Goal: Check status: Check status

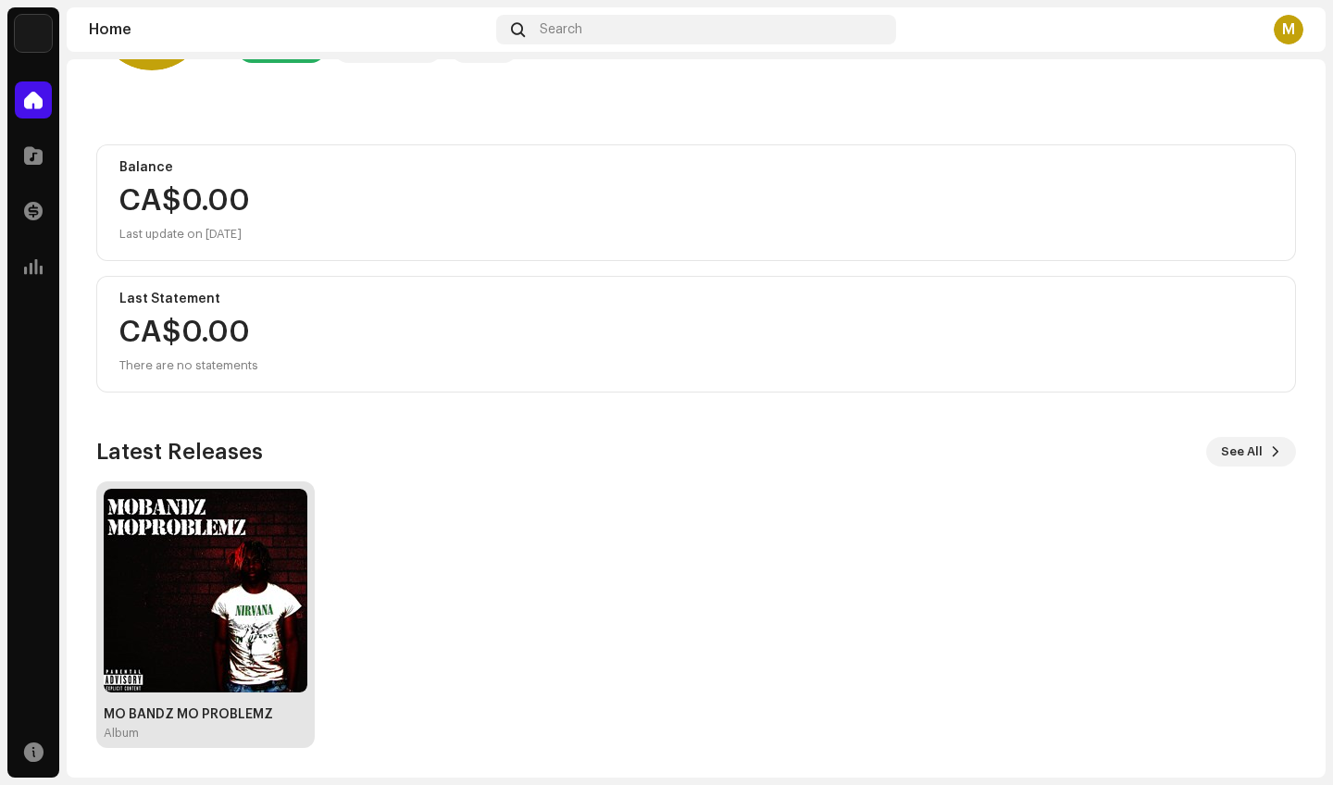
scroll to position [130, 0]
click at [264, 578] on img at bounding box center [206, 591] width 204 height 204
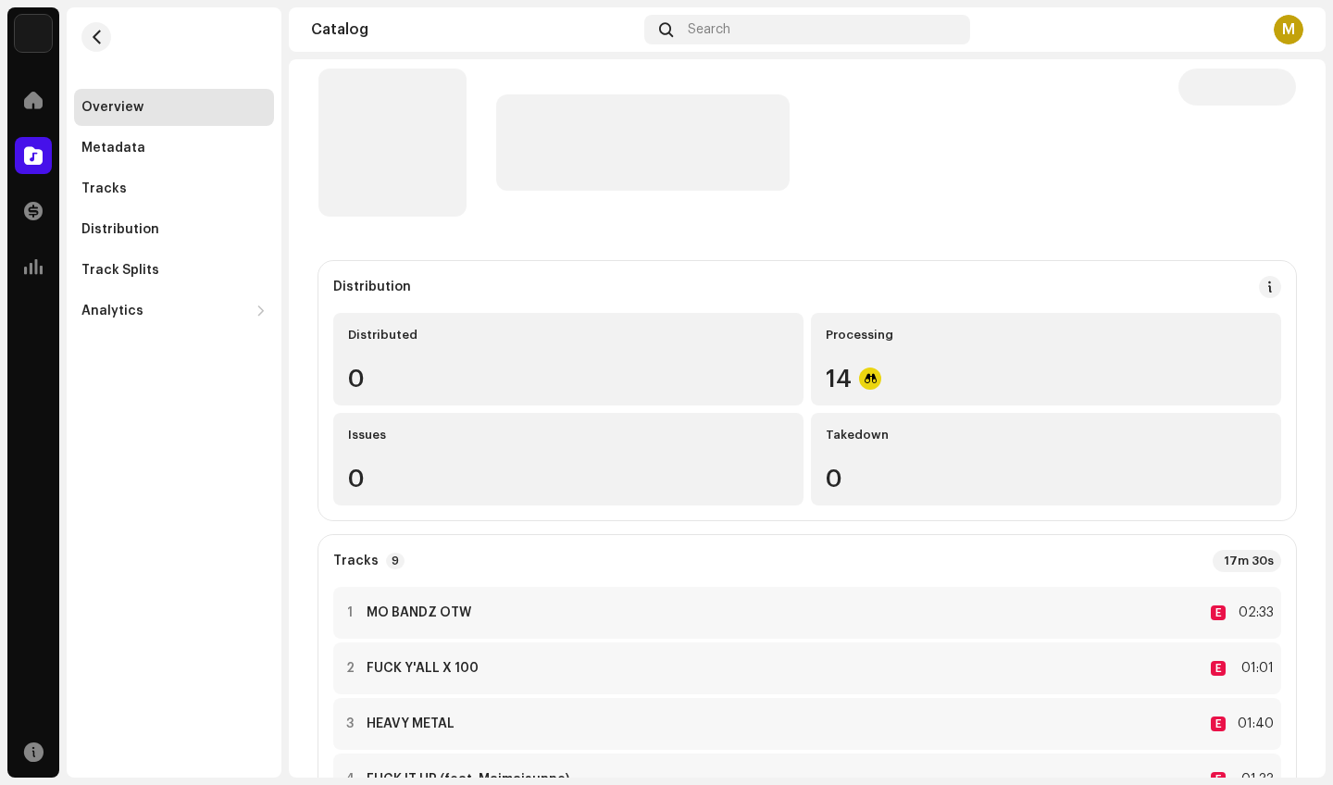
scroll to position [52, 0]
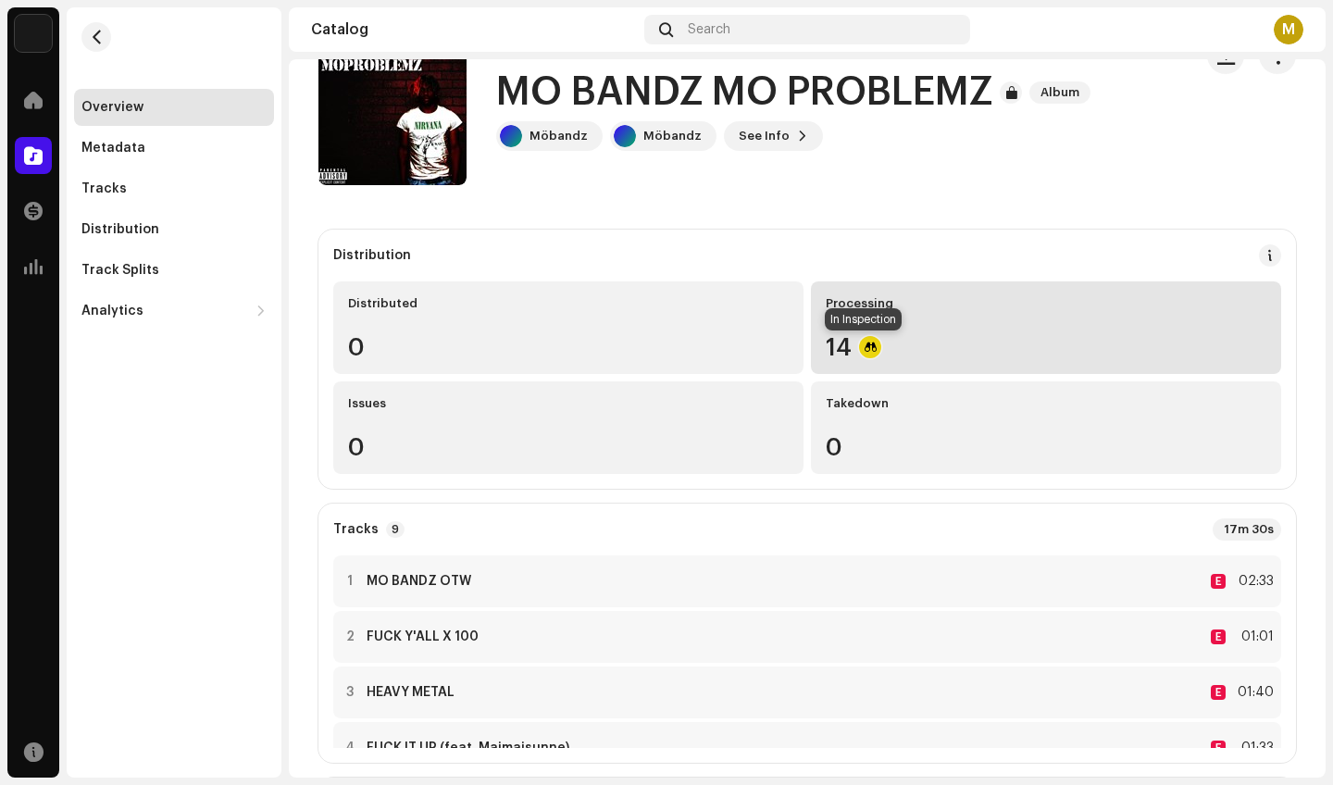
click at [859, 348] on div at bounding box center [870, 347] width 22 height 22
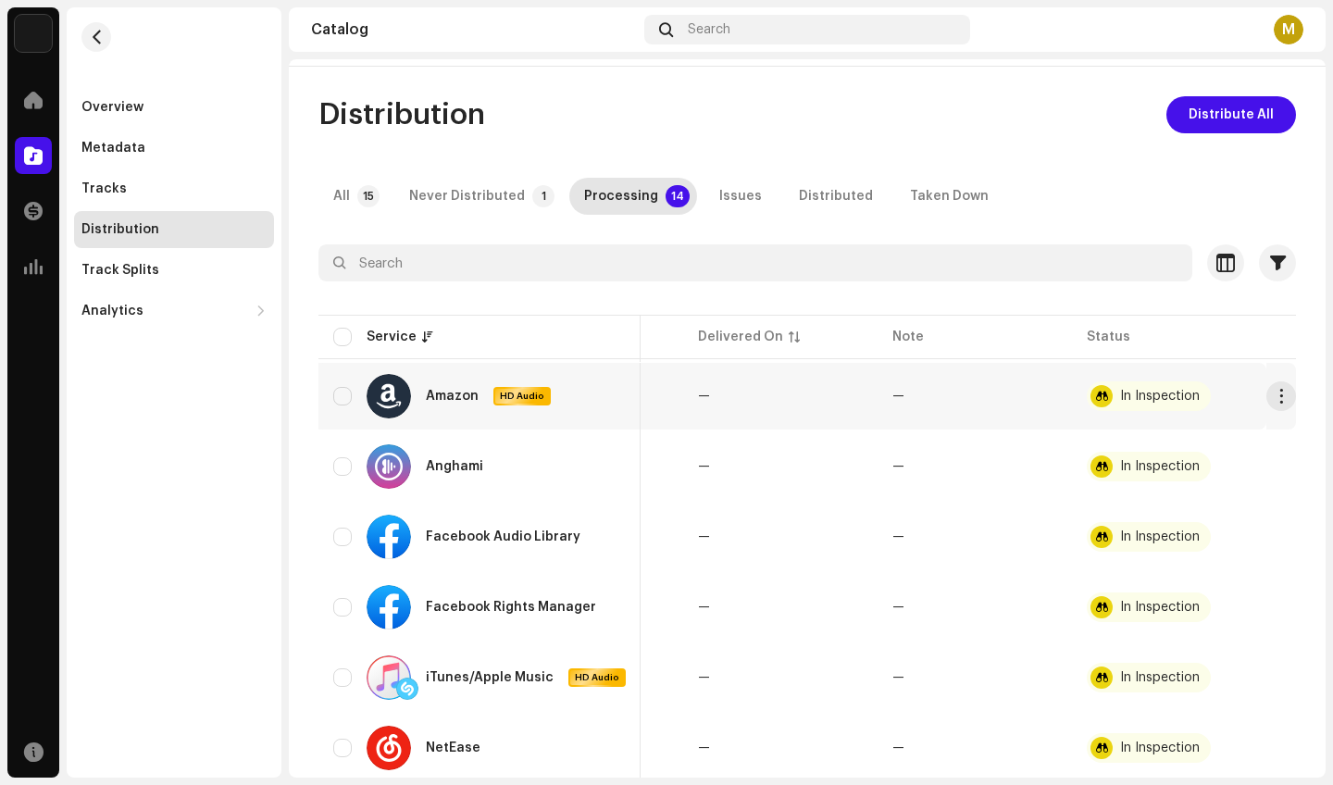
scroll to position [60, 0]
click at [1120, 392] on div "In Inspection" at bounding box center [1160, 396] width 80 height 13
click at [518, 201] on p-tab "Never Distributed 1" at bounding box center [478, 196] width 168 height 37
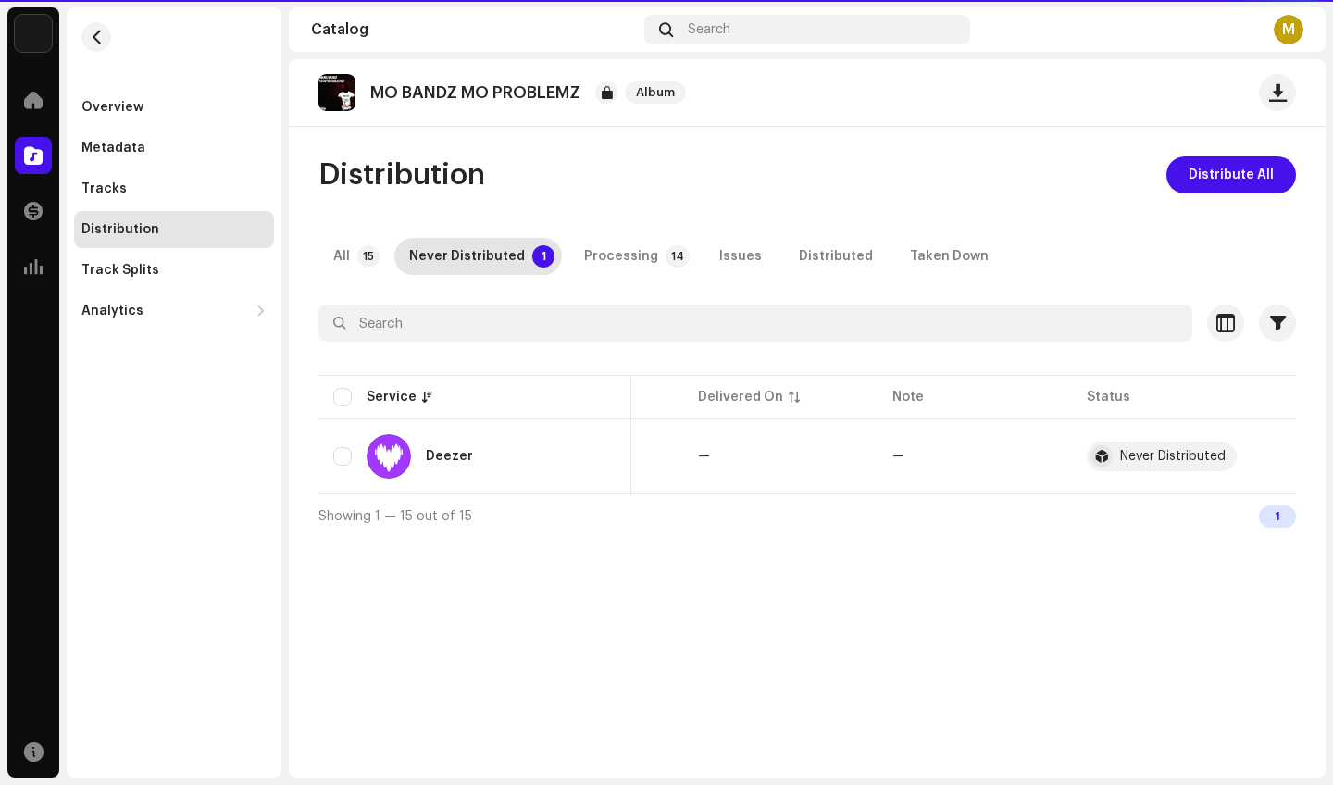
scroll to position [0, 143]
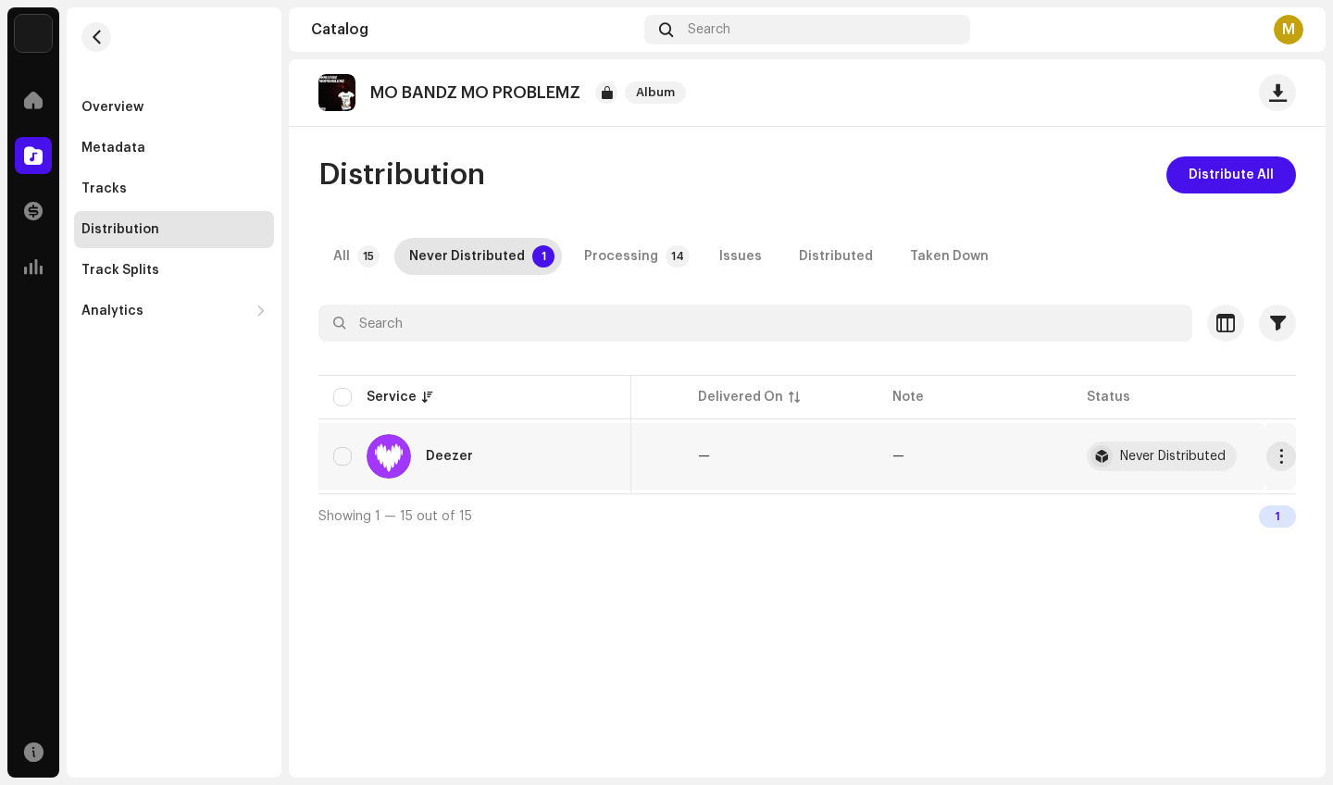
click at [578, 432] on td "Deezer" at bounding box center [474, 456] width 313 height 67
click at [348, 457] on input "checkbox" at bounding box center [342, 456] width 19 height 19
checkbox input "true"
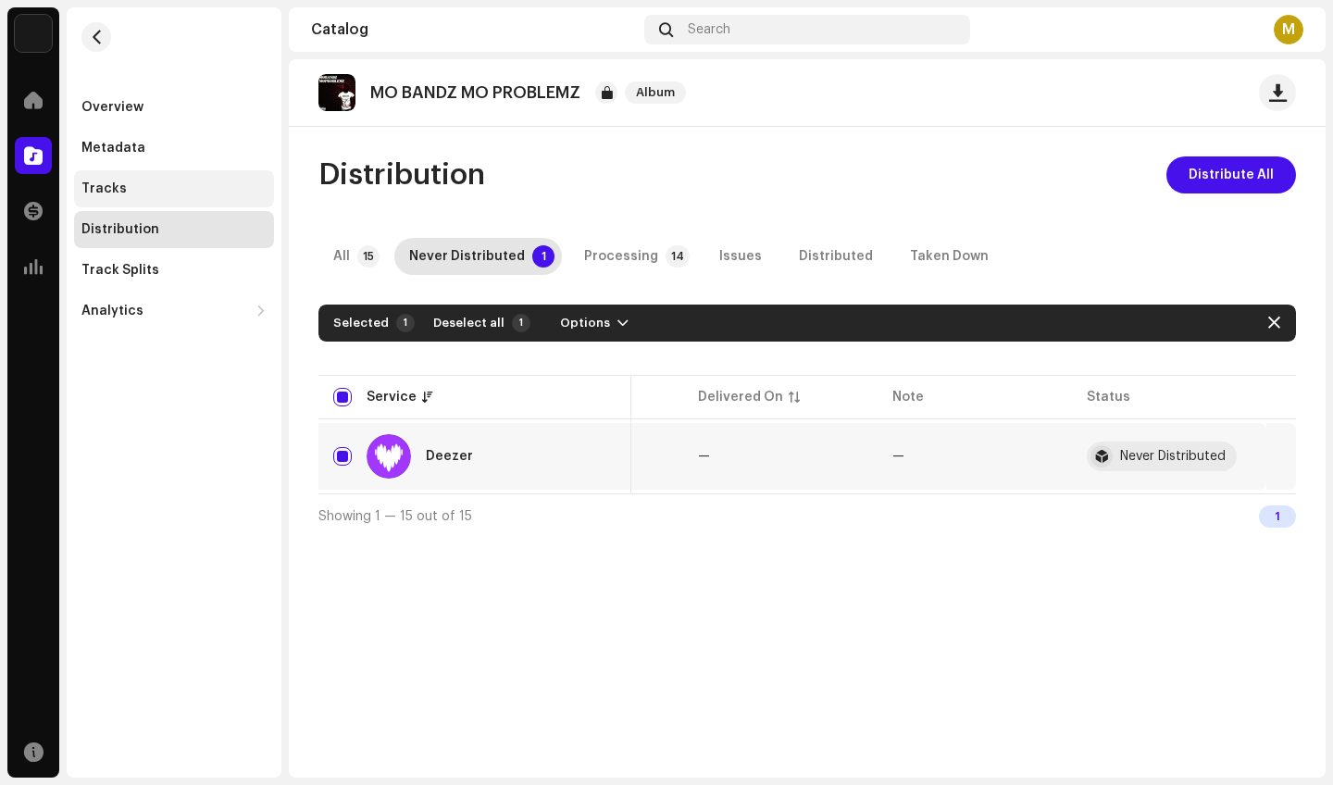
click at [200, 196] on div "Tracks" at bounding box center [174, 188] width 200 height 37
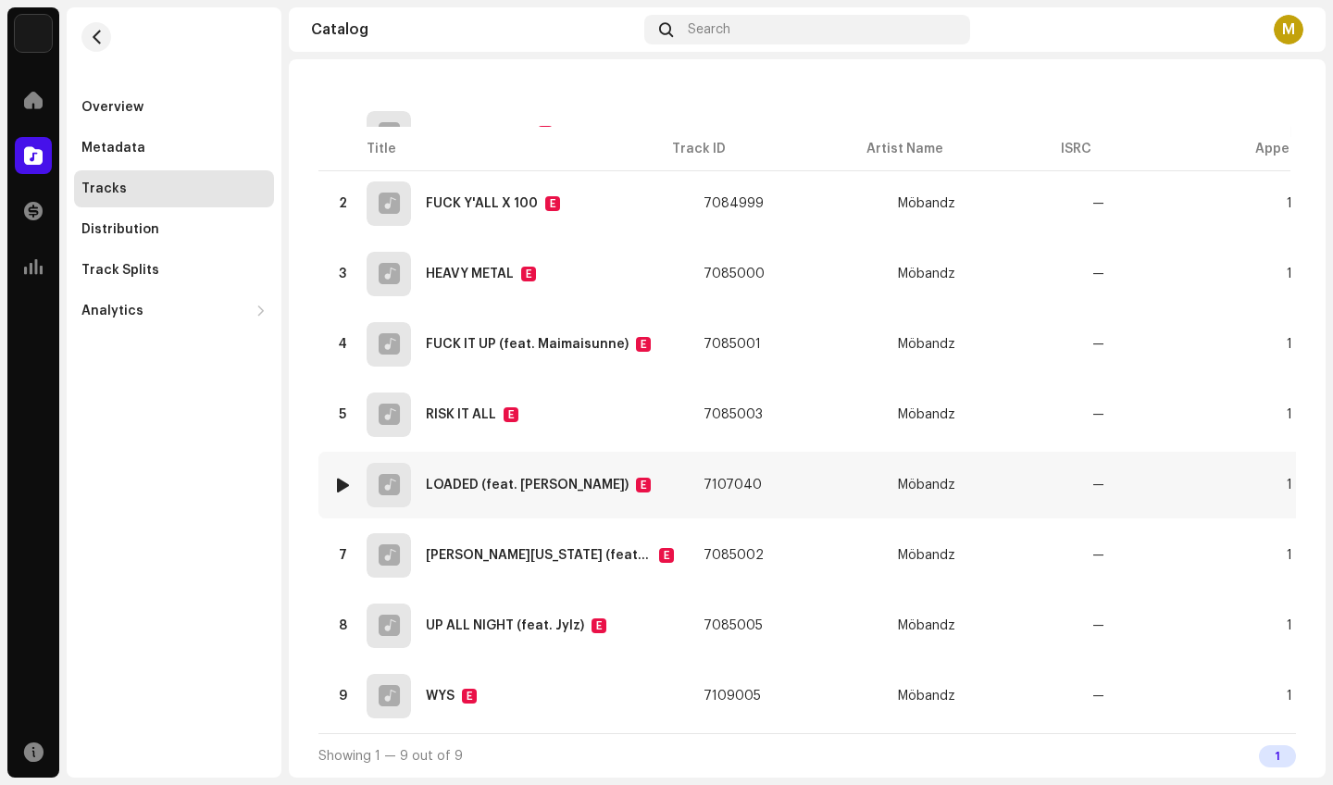
click at [717, 464] on td "7107040" at bounding box center [786, 485] width 194 height 67
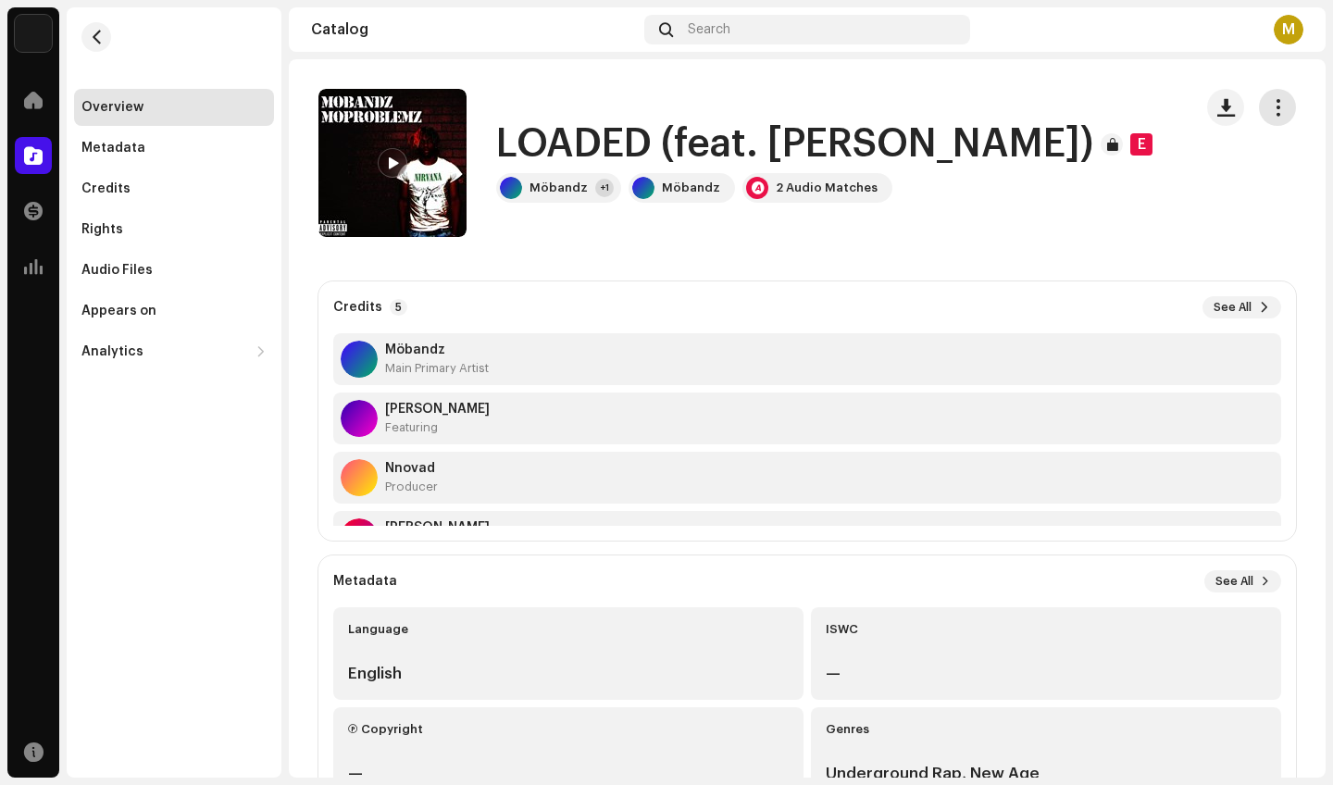
click at [1263, 117] on button "button" at bounding box center [1277, 107] width 37 height 37
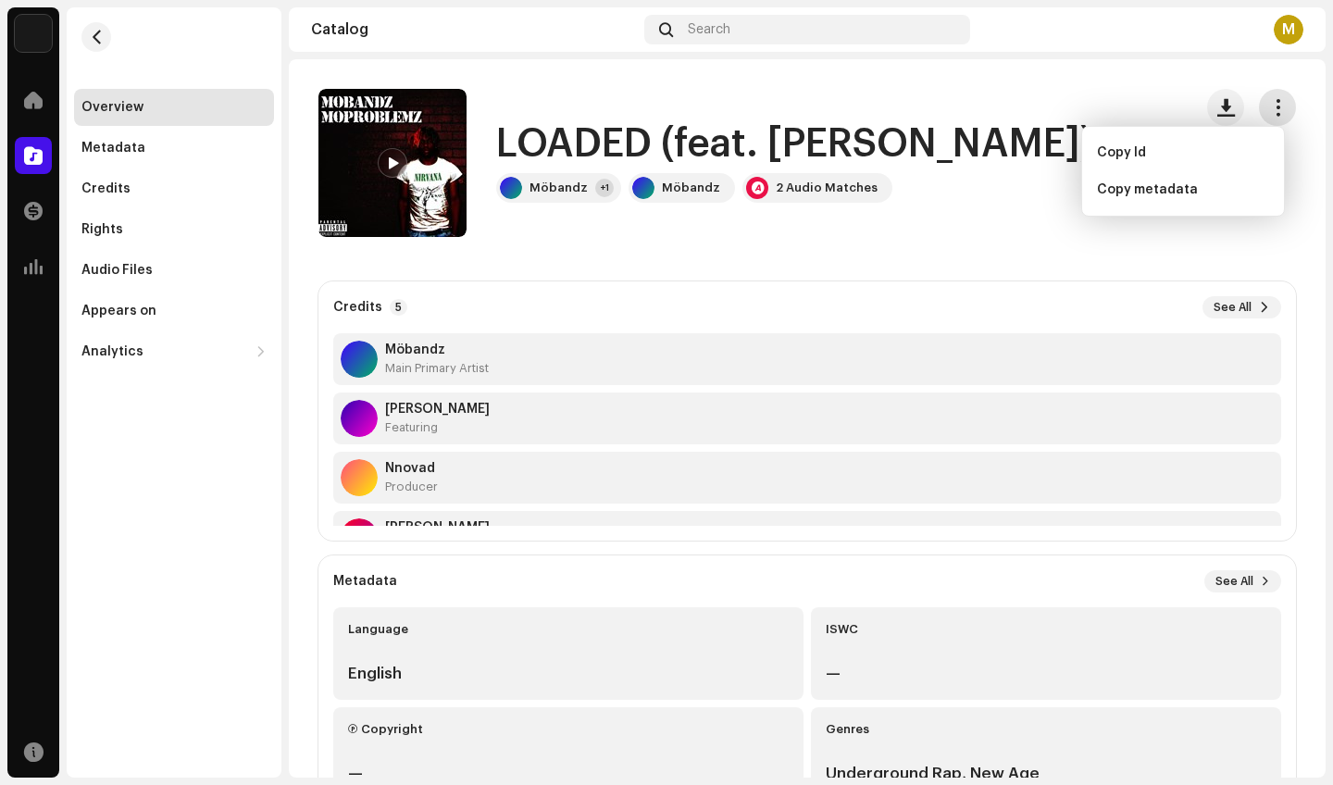
click at [1262, 117] on button "button" at bounding box center [1277, 107] width 37 height 37
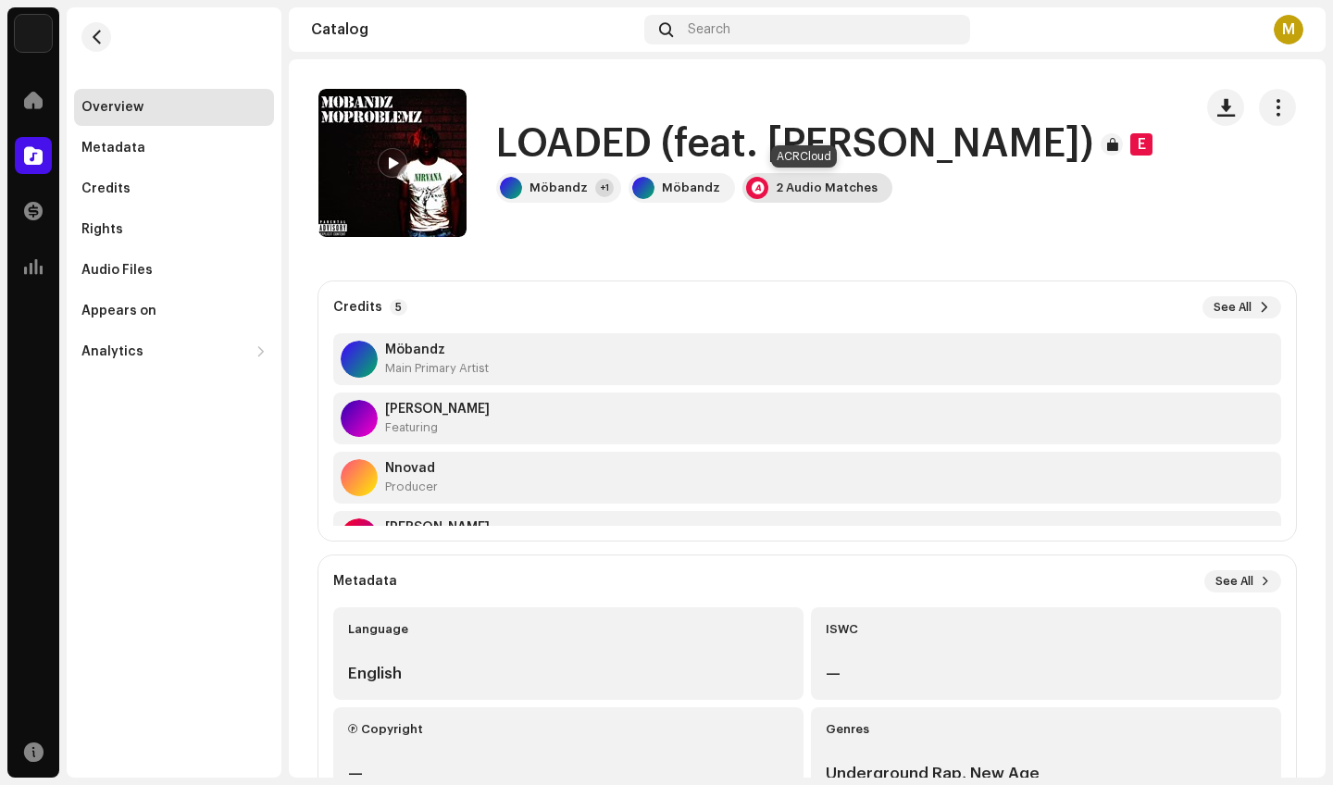
click at [823, 196] on div "2 Audio Matches" at bounding box center [817, 188] width 150 height 30
click at [95, 21] on re-m-nav-back at bounding box center [96, 47] width 44 height 81
click at [108, 40] on button "button" at bounding box center [96, 37] width 30 height 30
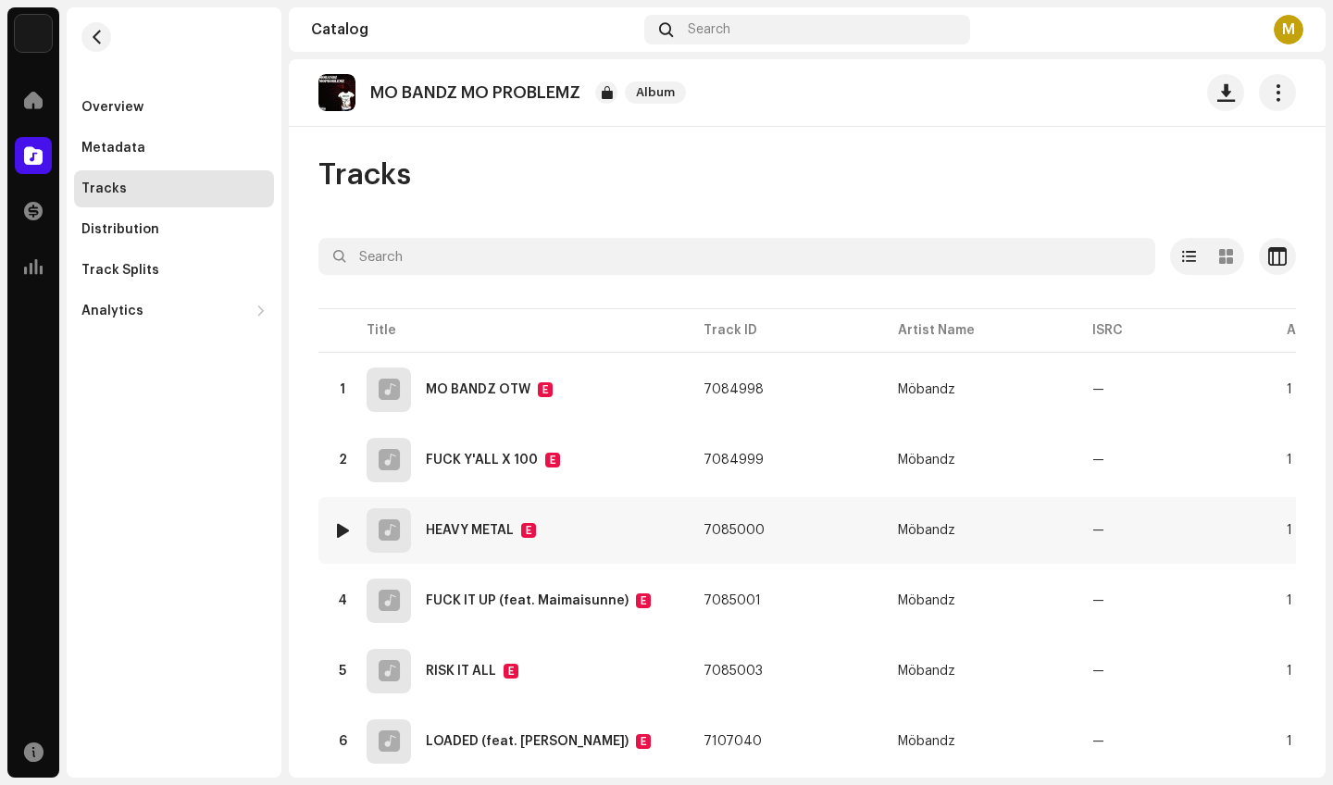
scroll to position [25, 0]
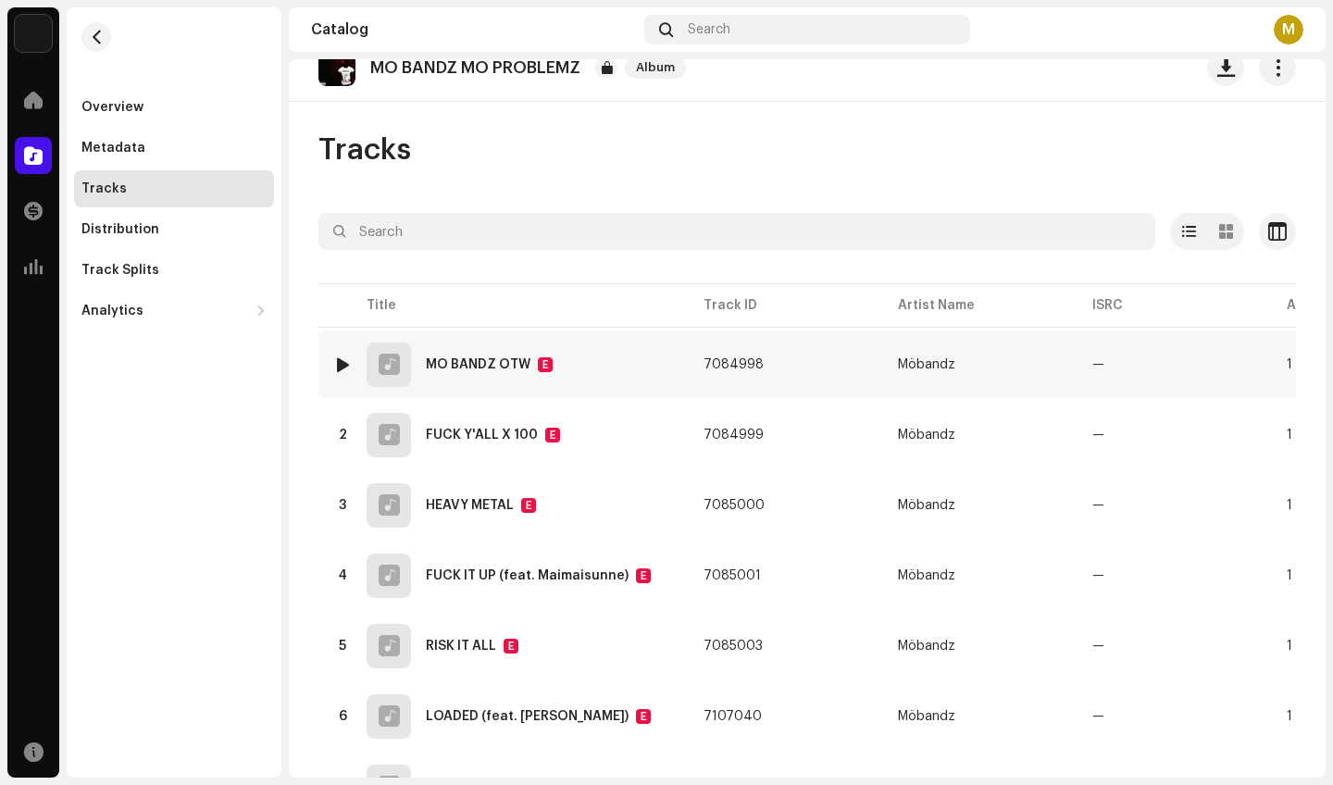
click at [489, 389] on td "1 MO BANDZ OTW E" at bounding box center [503, 364] width 370 height 67
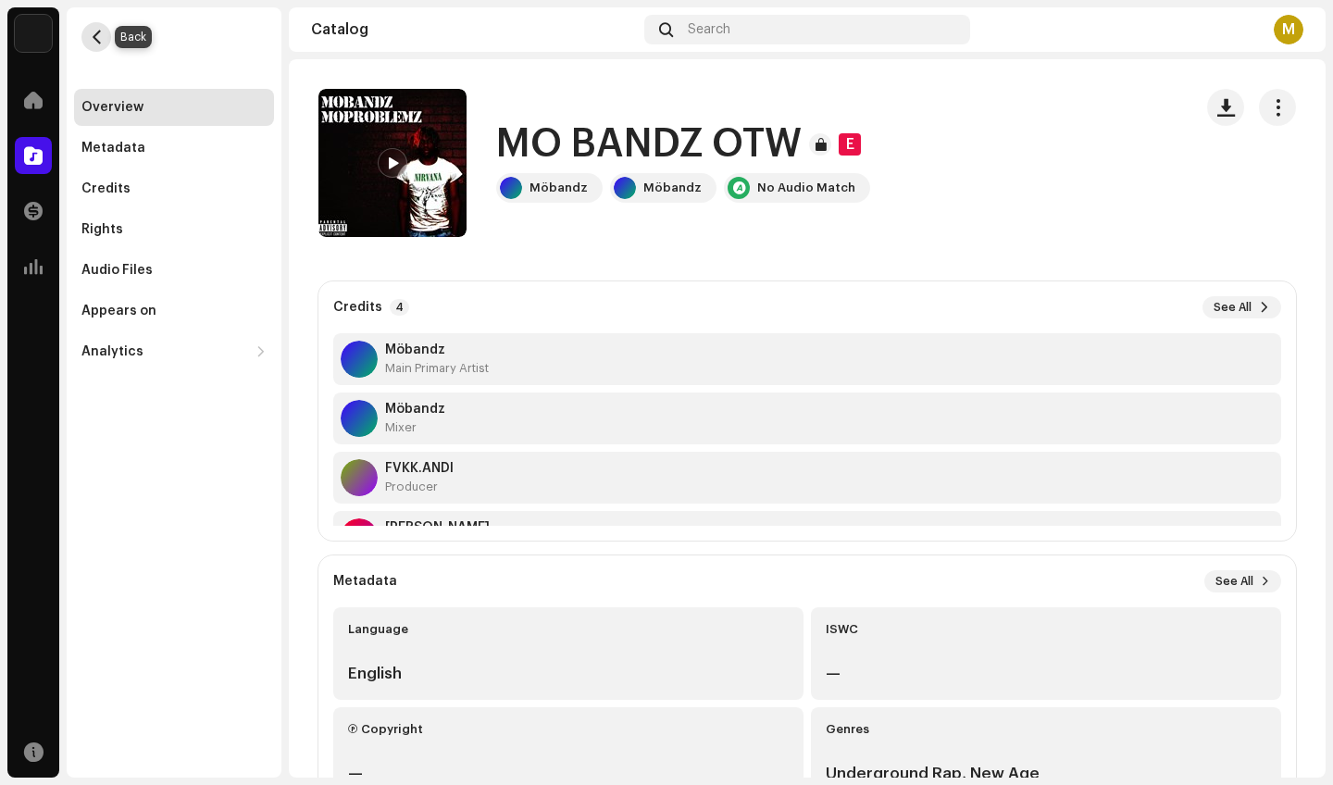
click at [96, 42] on span "button" at bounding box center [97, 37] width 14 height 15
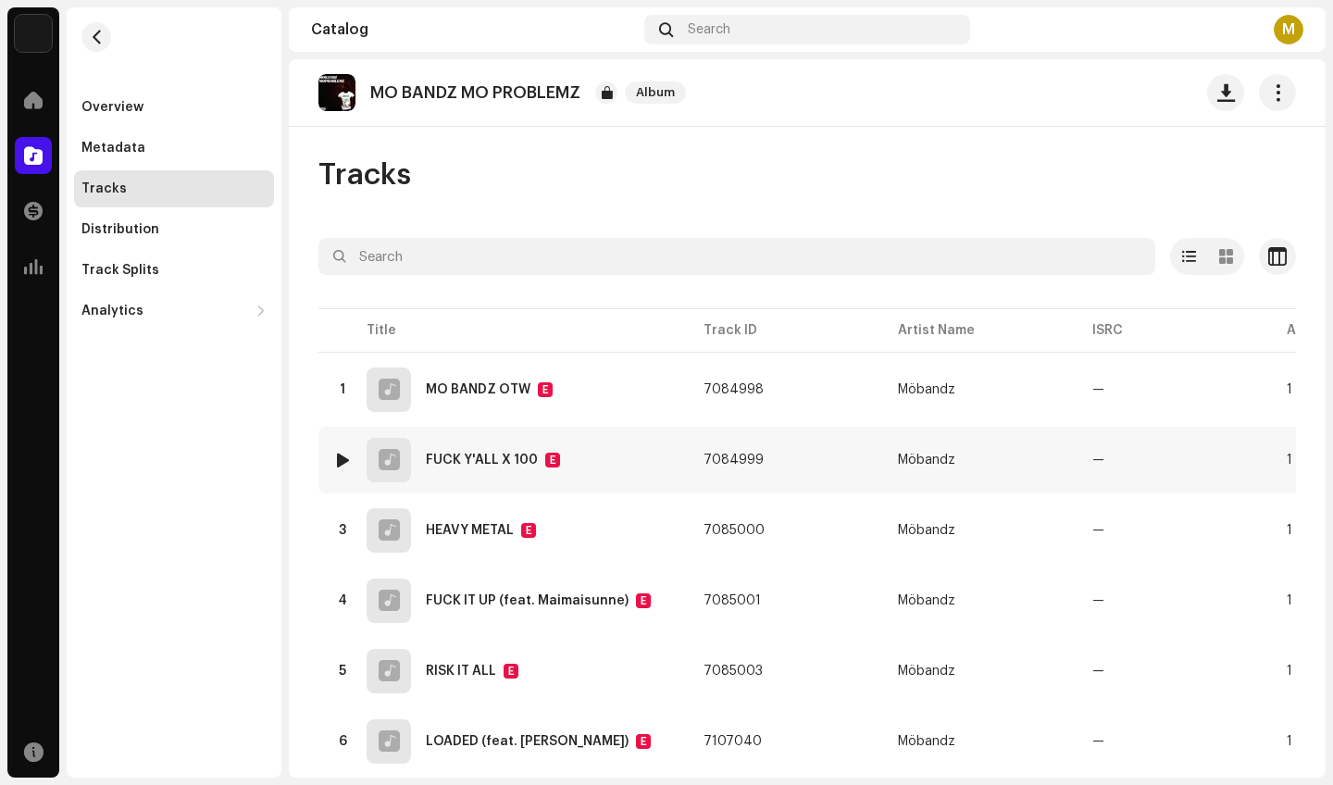
click at [455, 456] on div "FUCK Y'ALL X 100" at bounding box center [482, 460] width 112 height 13
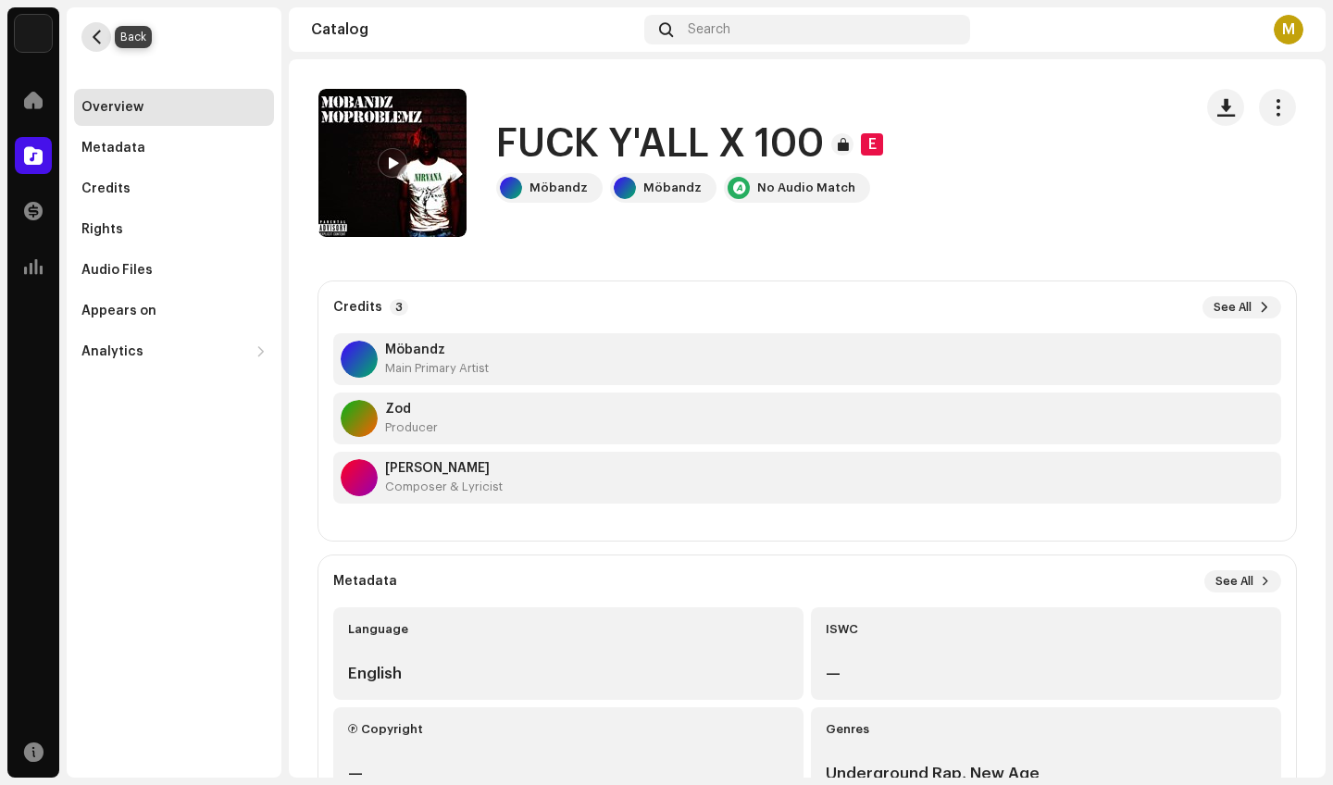
click at [106, 35] on button "button" at bounding box center [96, 37] width 30 height 30
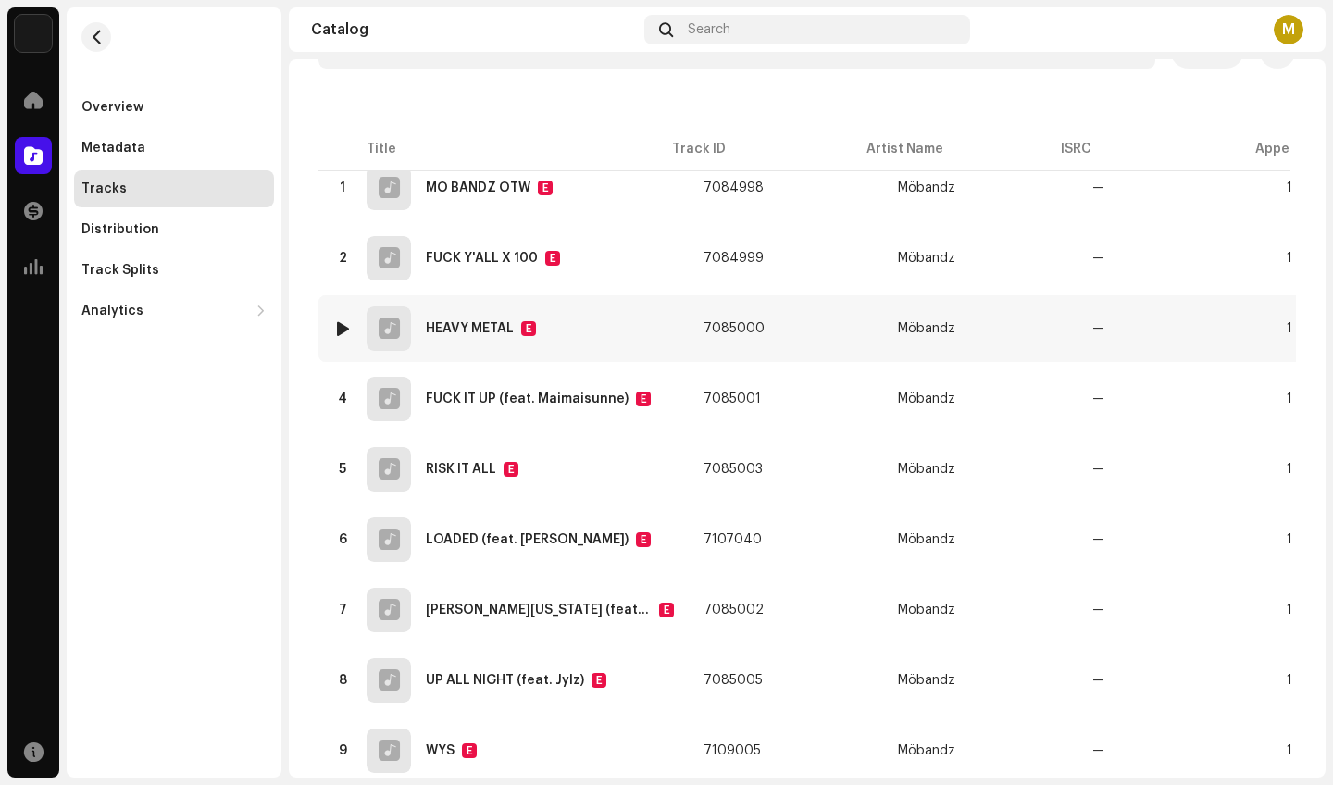
click at [404, 361] on table "Title Track ID Artist Name ISRC Appears On Missing Audio ACR Cloud 1 MO BANDZ O…" at bounding box center [1101, 443] width 1566 height 689
click at [394, 343] on div at bounding box center [389, 327] width 44 height 44
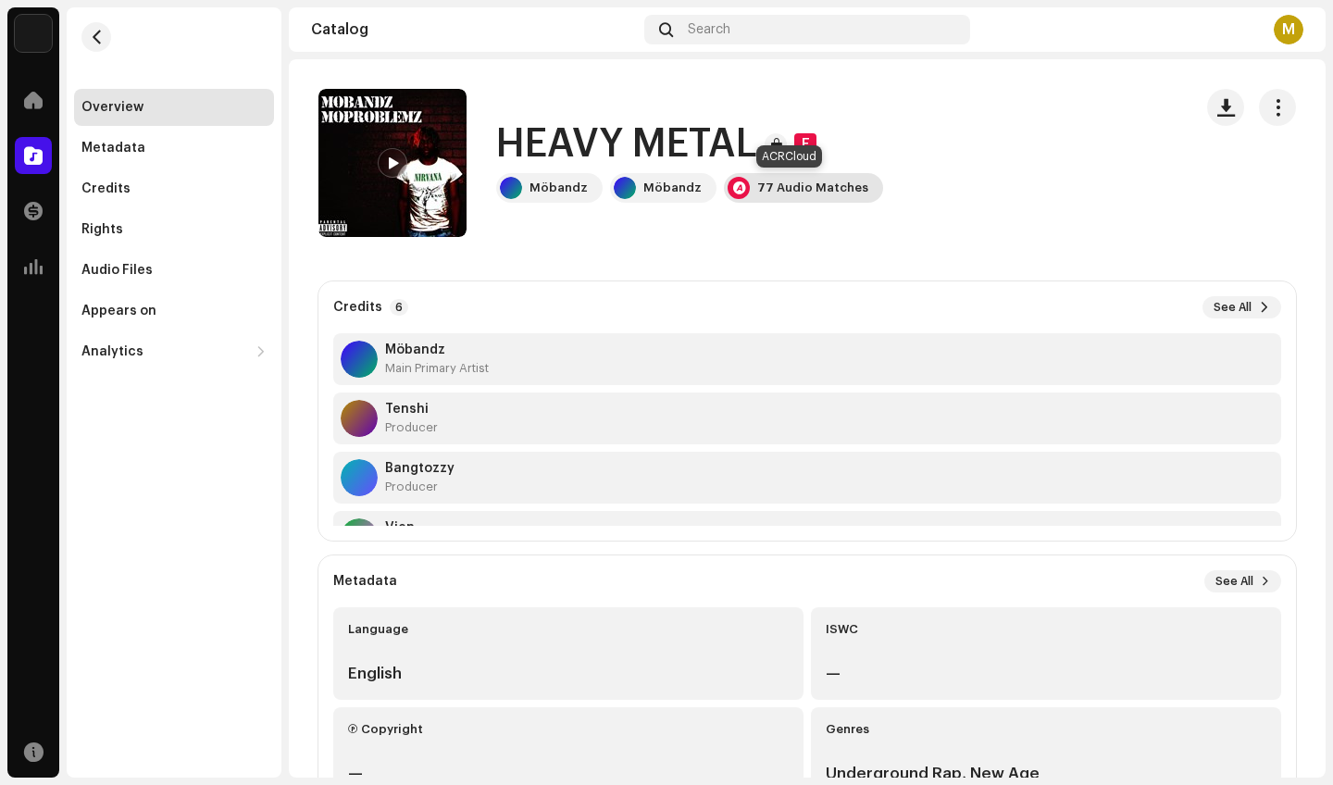
click at [741, 181] on div "77 Audio Matches" at bounding box center [803, 188] width 159 height 30
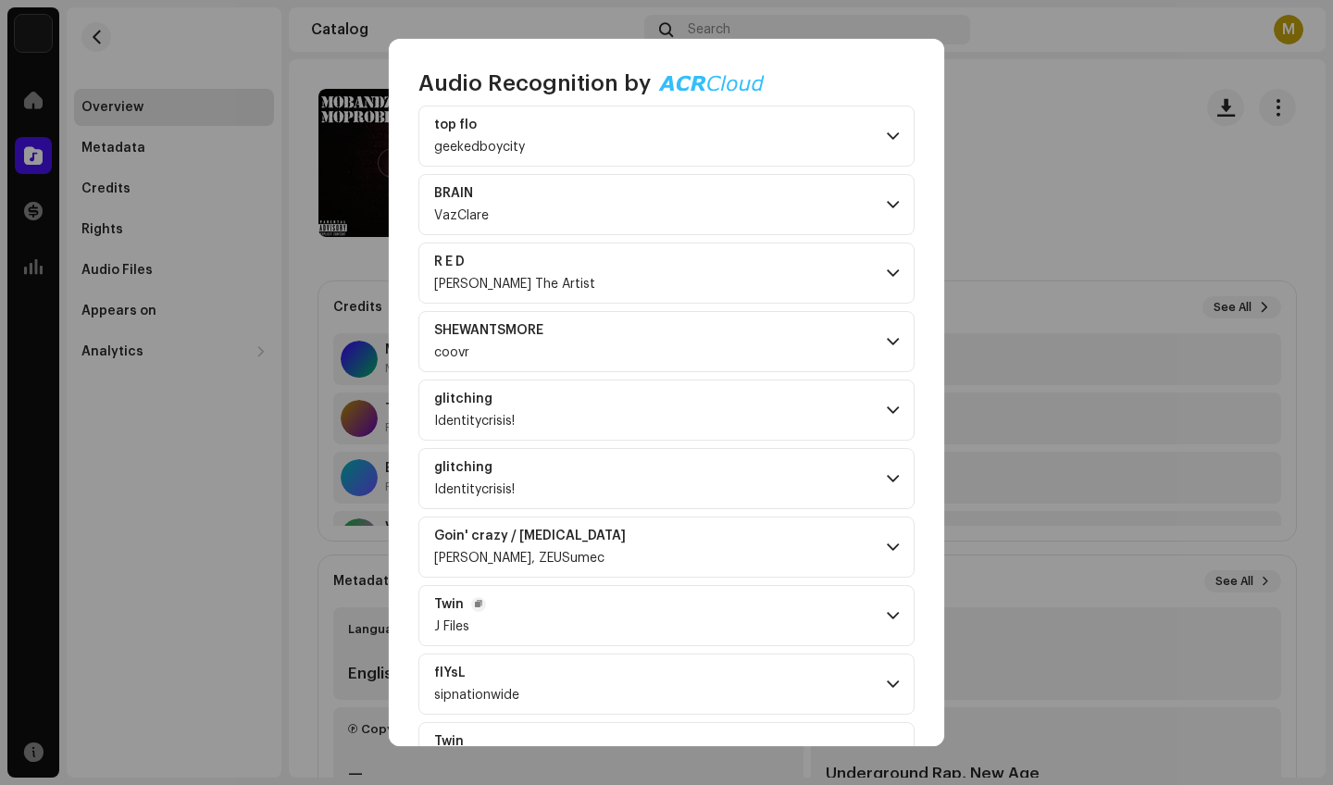
scroll to position [457, 0]
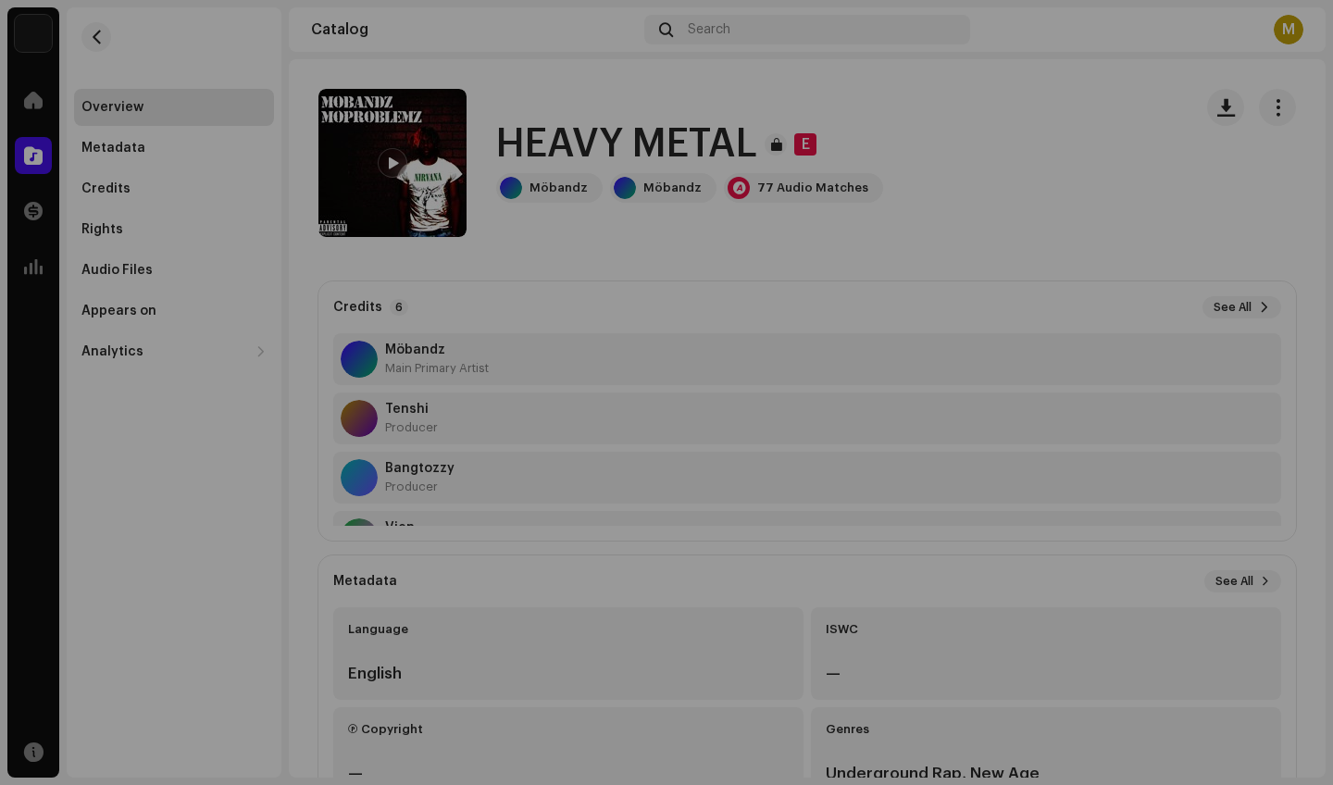
click at [263, 237] on div "Audio Recognition by Remix/Sample 75 Cover Song 2 All results require review/li…" at bounding box center [666, 392] width 1333 height 785
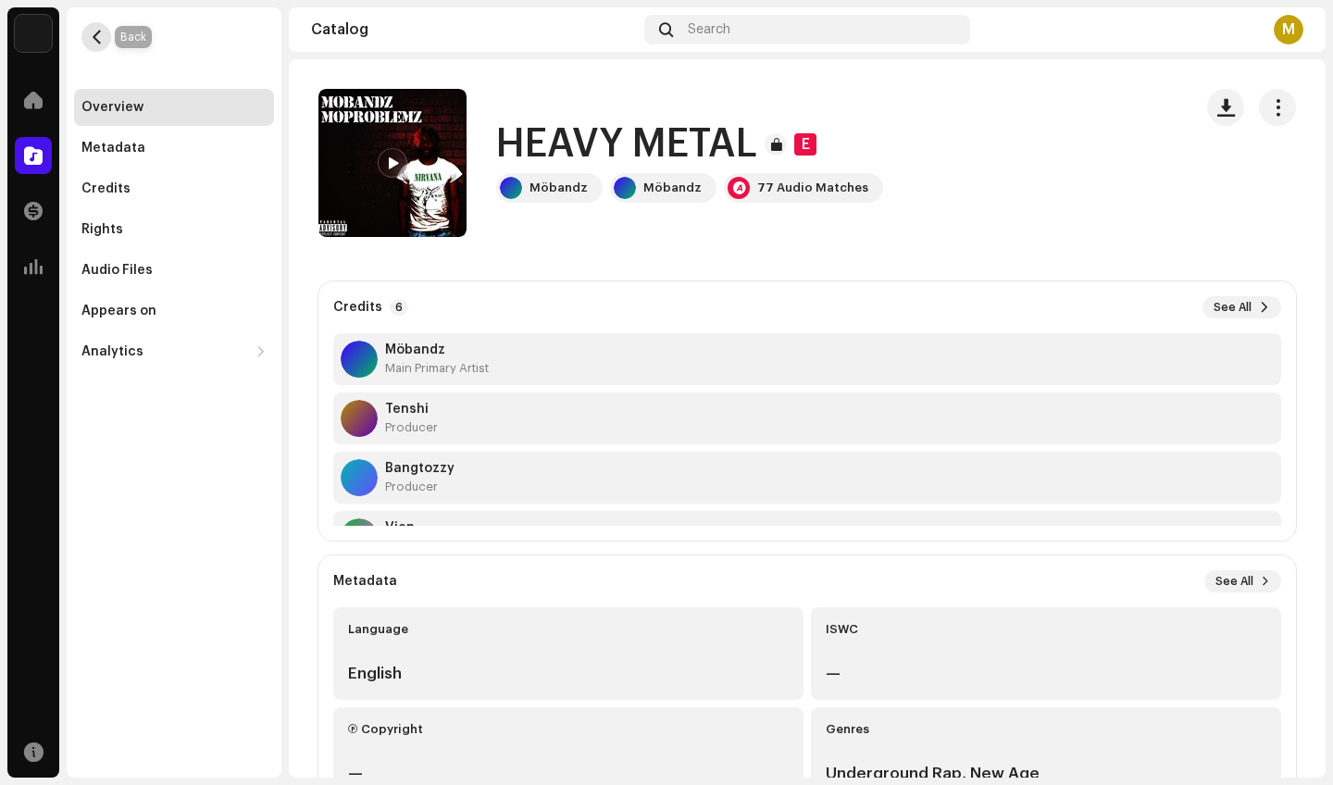
click at [98, 24] on button "button" at bounding box center [96, 37] width 30 height 30
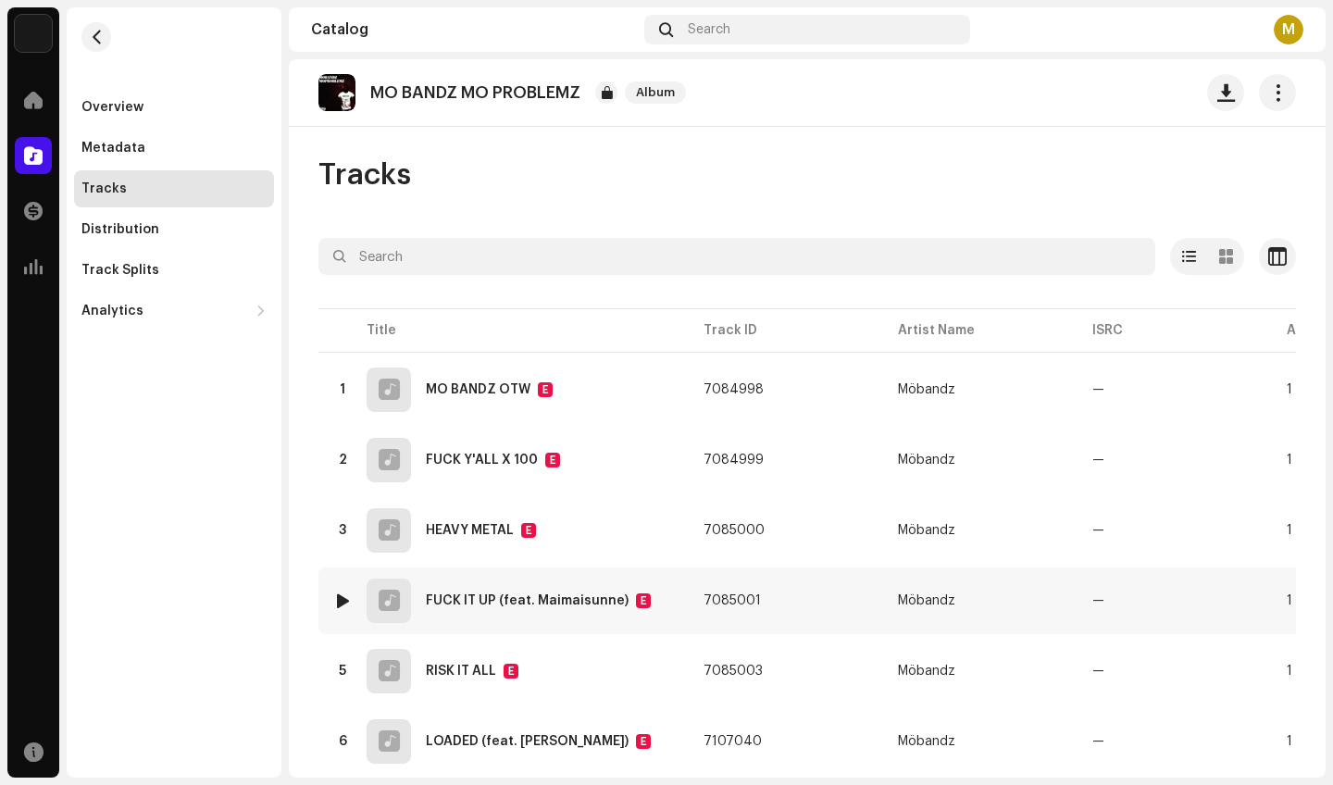
click at [508, 604] on div "FUCK IT UP (feat. Maimaisunne)" at bounding box center [527, 600] width 203 height 13
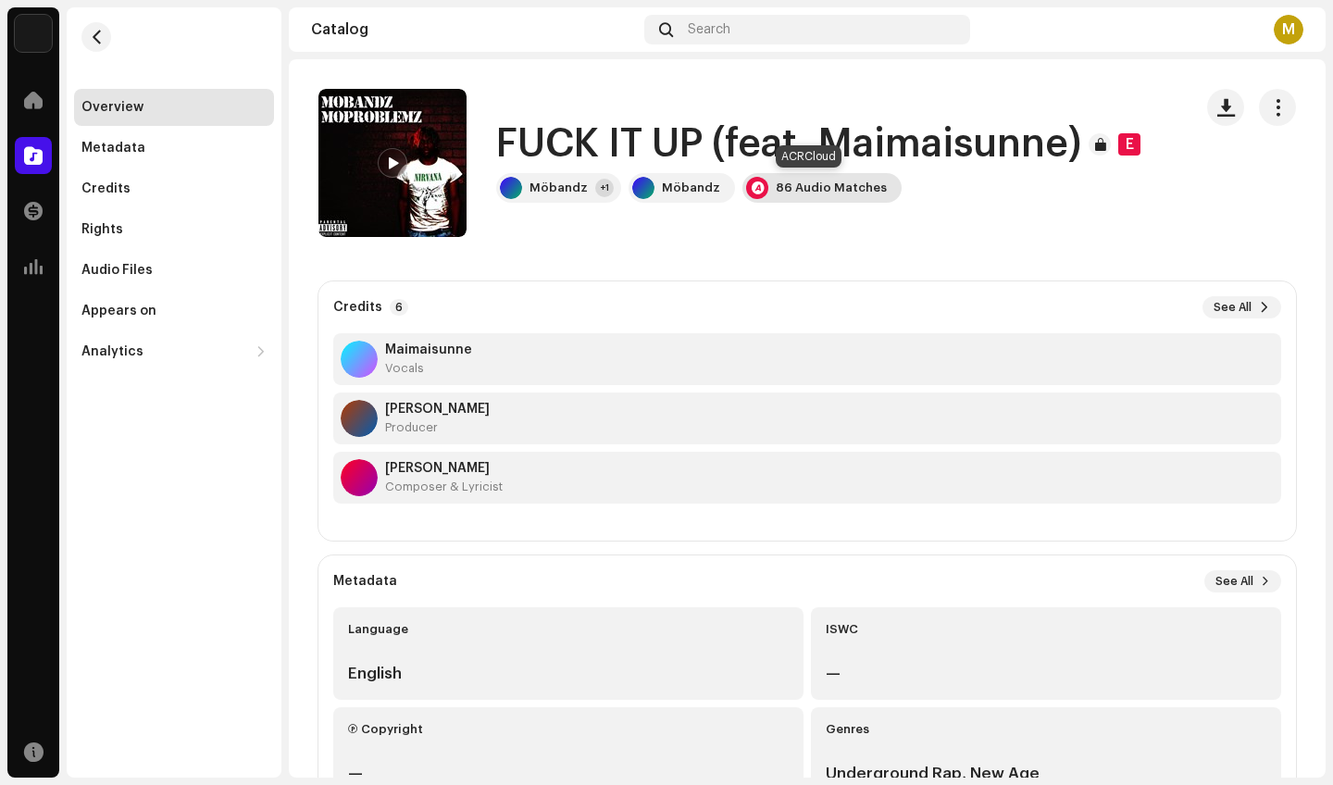
click at [796, 180] on div "86 Audio Matches" at bounding box center [821, 188] width 159 height 30
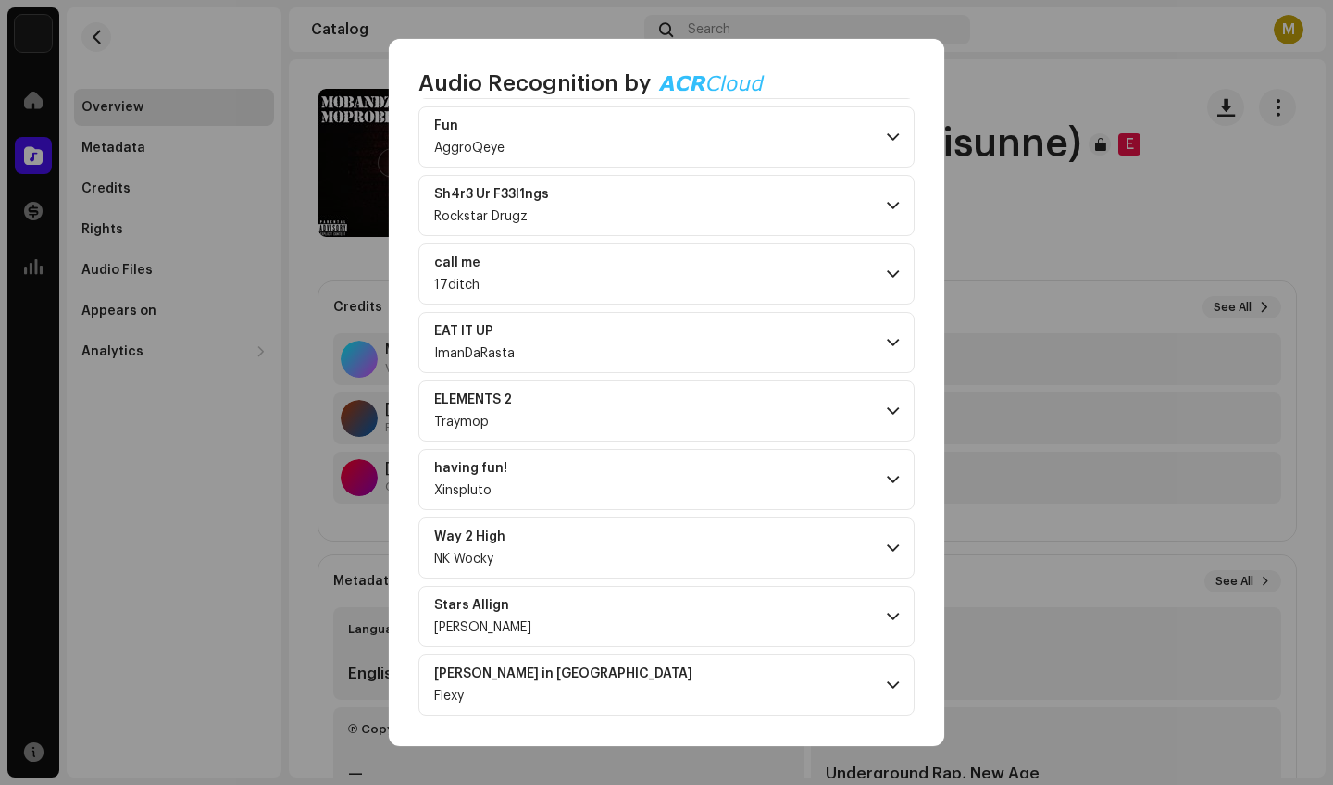
scroll to position [5459, 0]
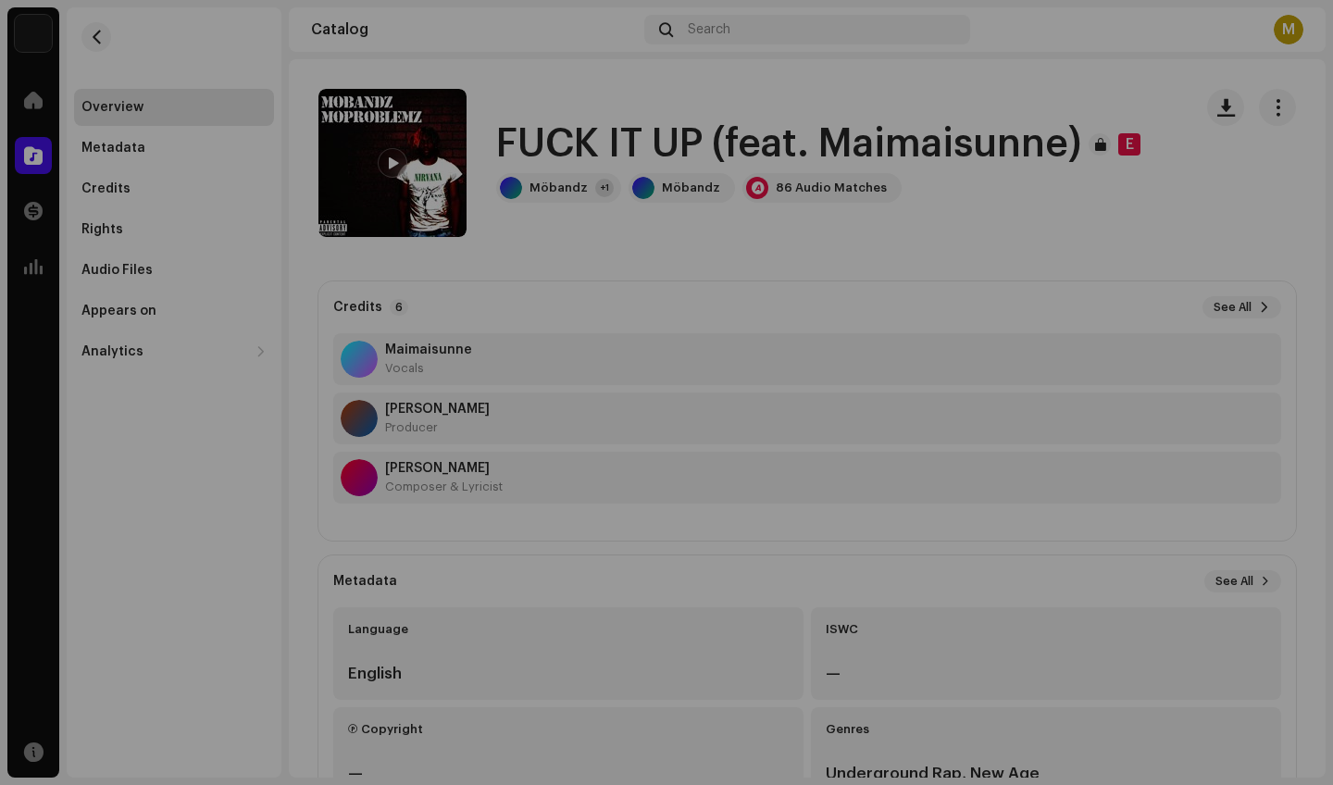
click at [1212, 106] on div "Audio Recognition by Remix/Sample 86 All results require review/listening to av…" at bounding box center [666, 392] width 1333 height 785
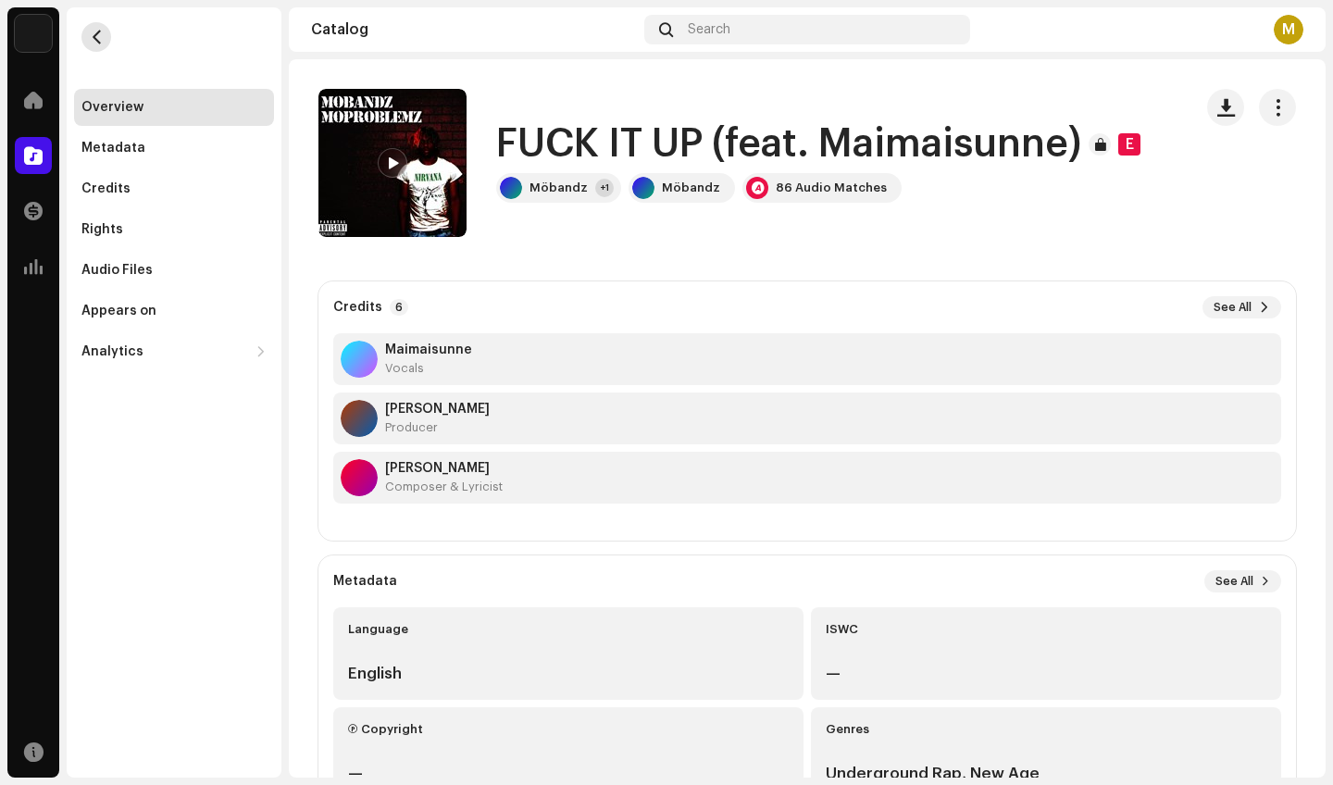
click at [93, 35] on span "button" at bounding box center [97, 37] width 14 height 15
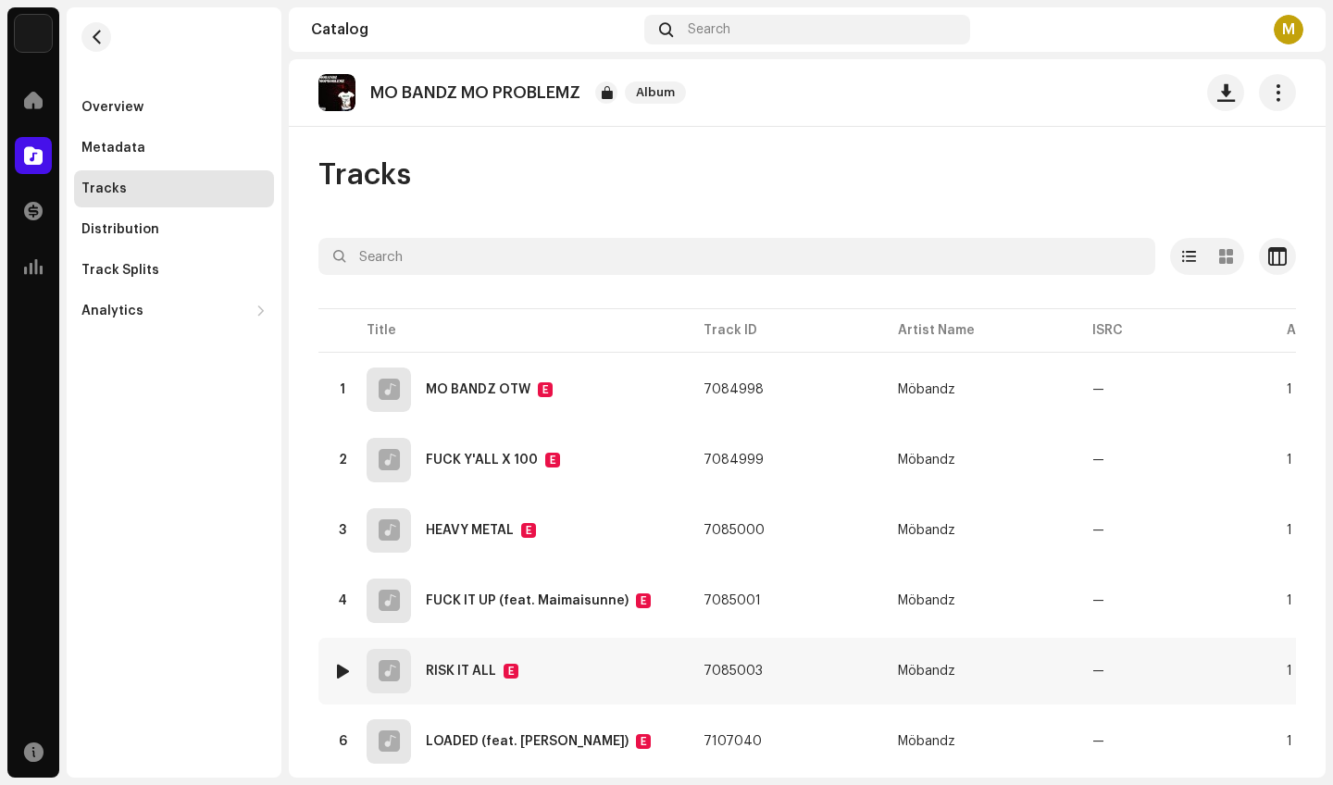
click at [542, 656] on div "5 RISK IT ALL E" at bounding box center [503, 671] width 341 height 44
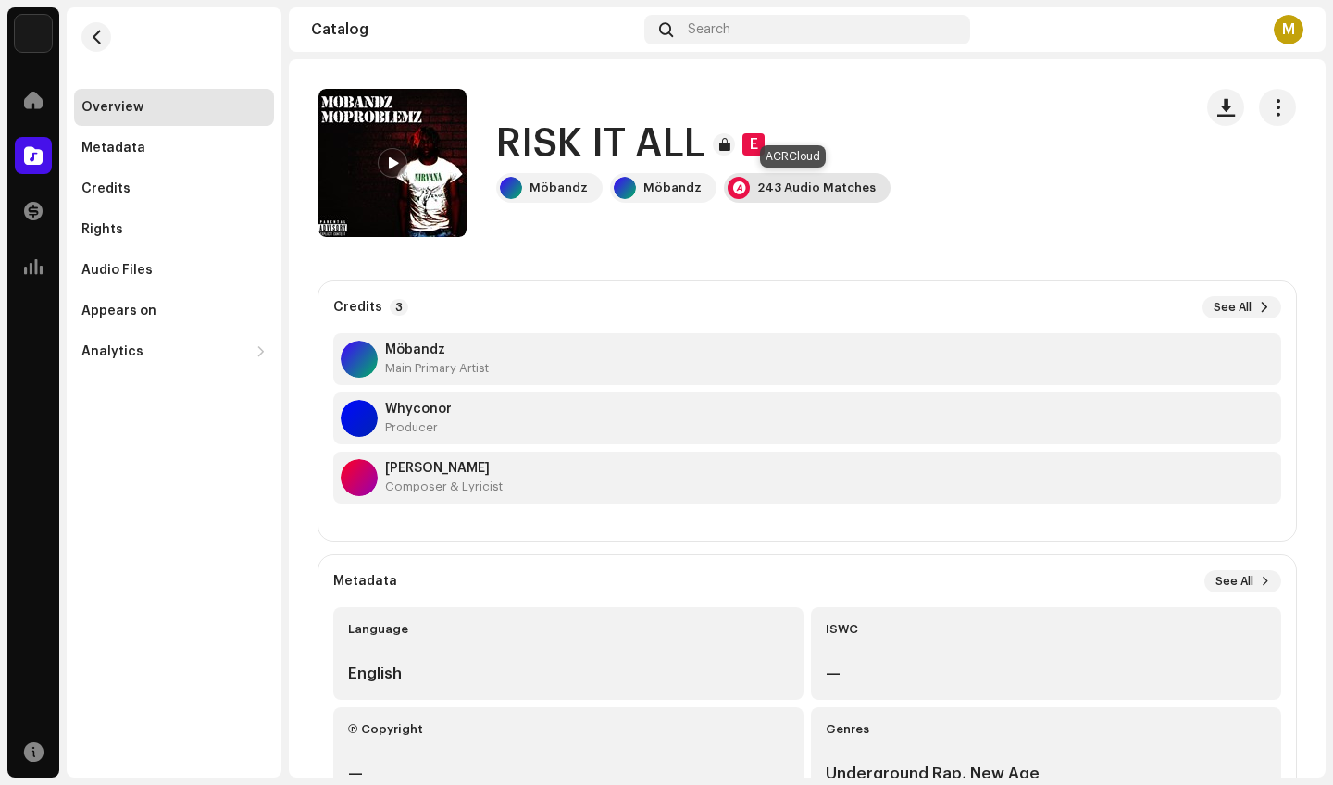
click at [766, 187] on div "243 Audio Matches" at bounding box center [816, 188] width 118 height 15
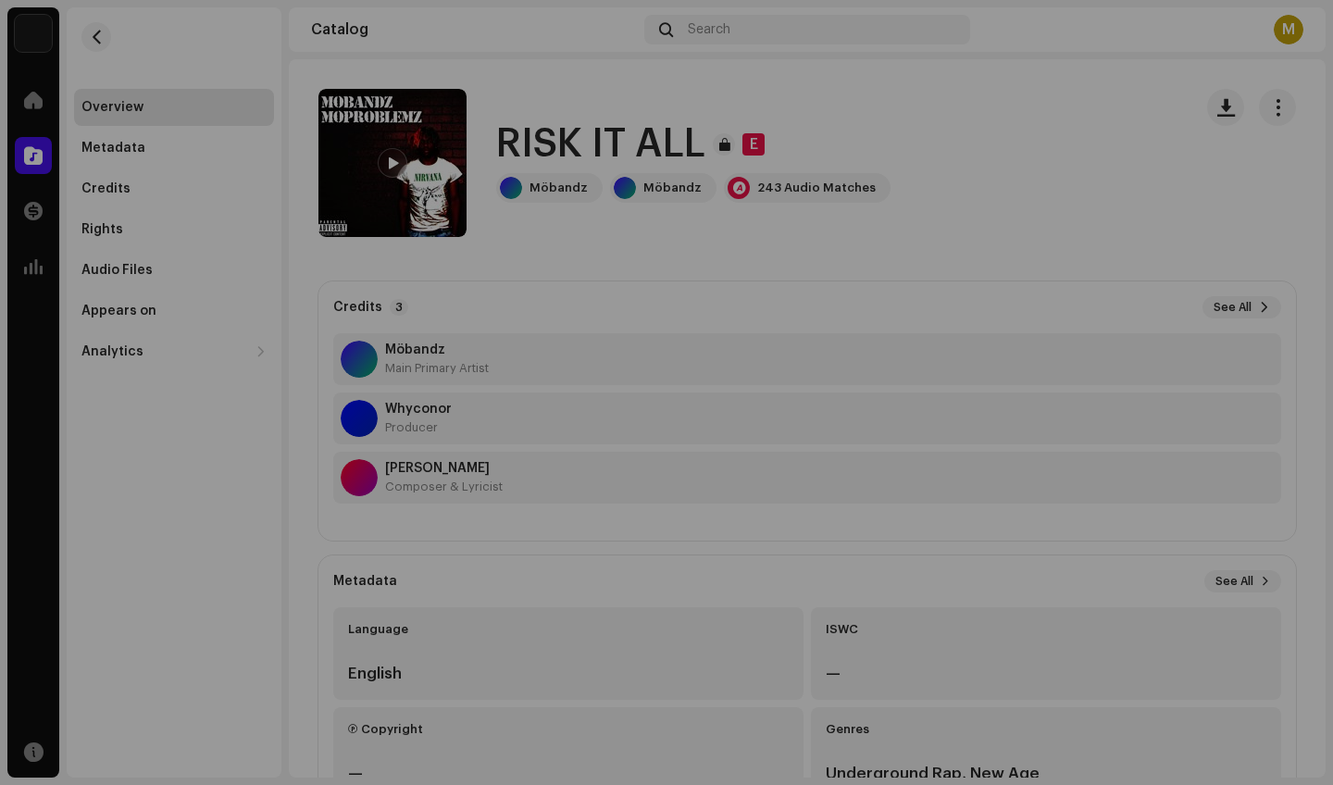
click at [994, 187] on div "Audio Recognition by Remix/Sample 241 Cover Song 2 All results require review/l…" at bounding box center [666, 392] width 1333 height 785
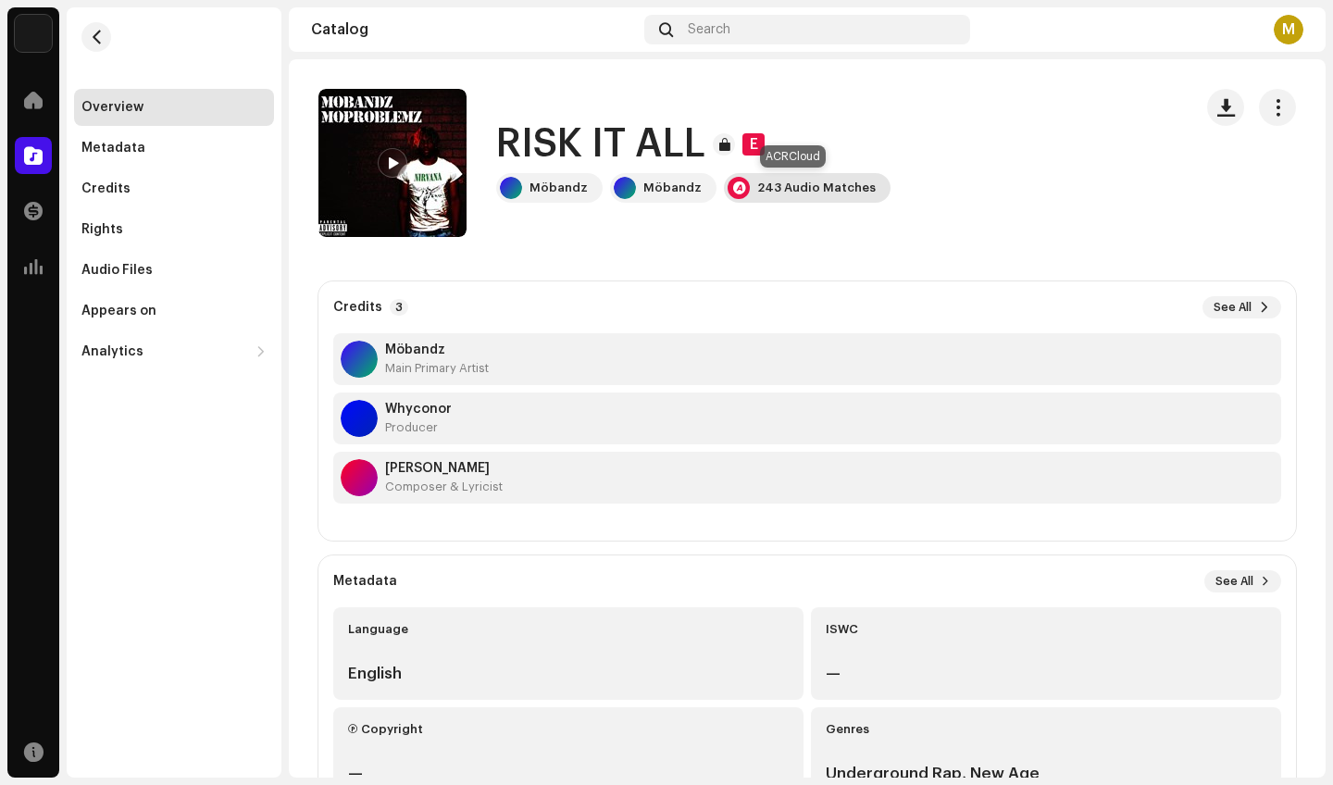
click at [754, 179] on div "243 Audio Matches" at bounding box center [807, 188] width 167 height 30
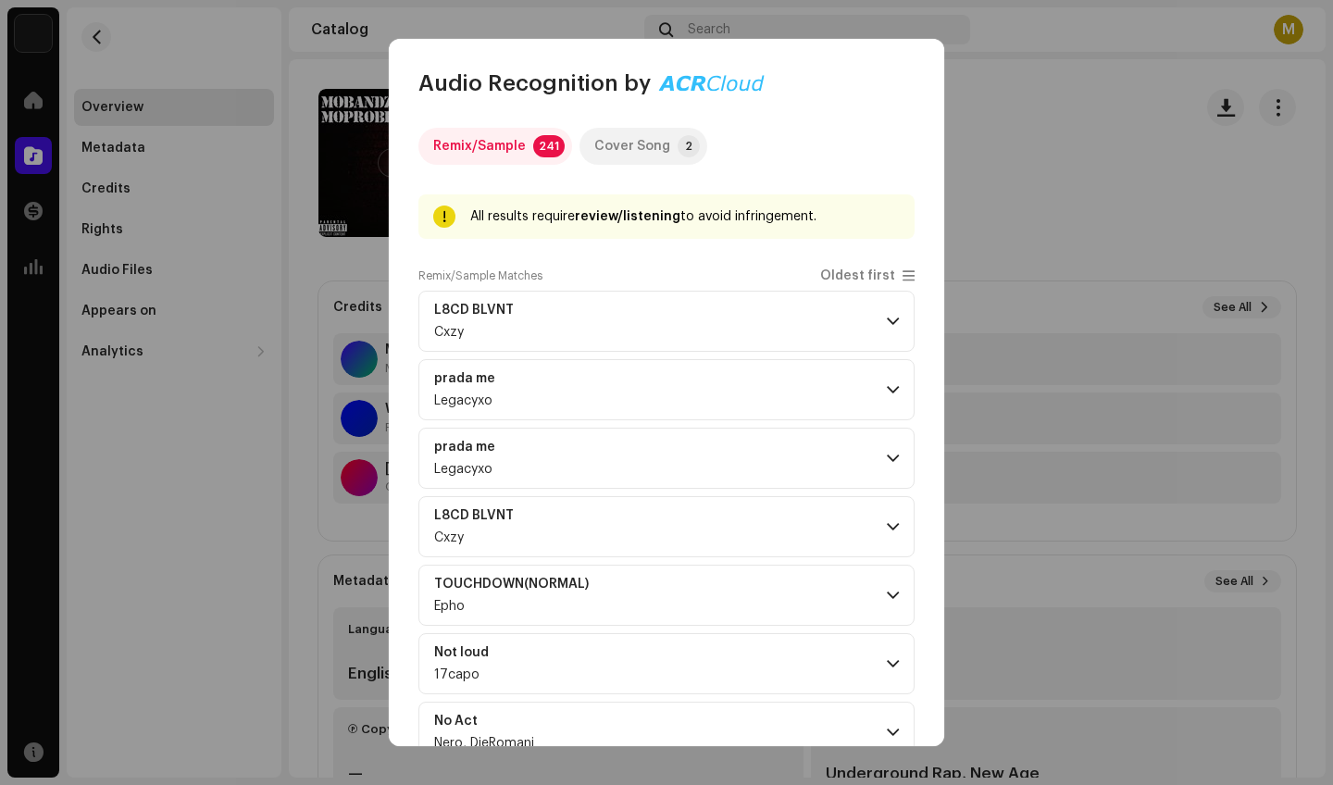
click at [650, 147] on div "Cover Song" at bounding box center [632, 146] width 76 height 37
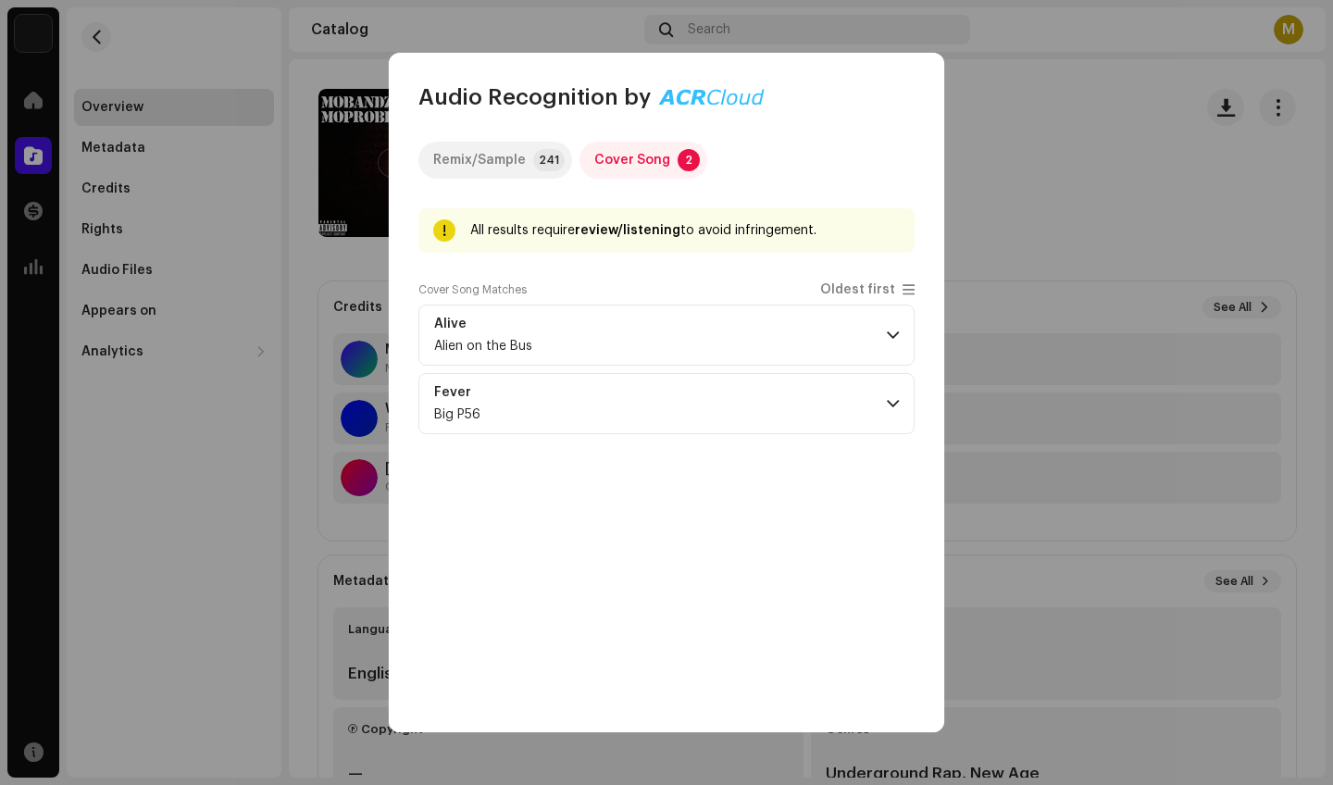
click at [505, 150] on div "Remix/Sample" at bounding box center [479, 160] width 93 height 37
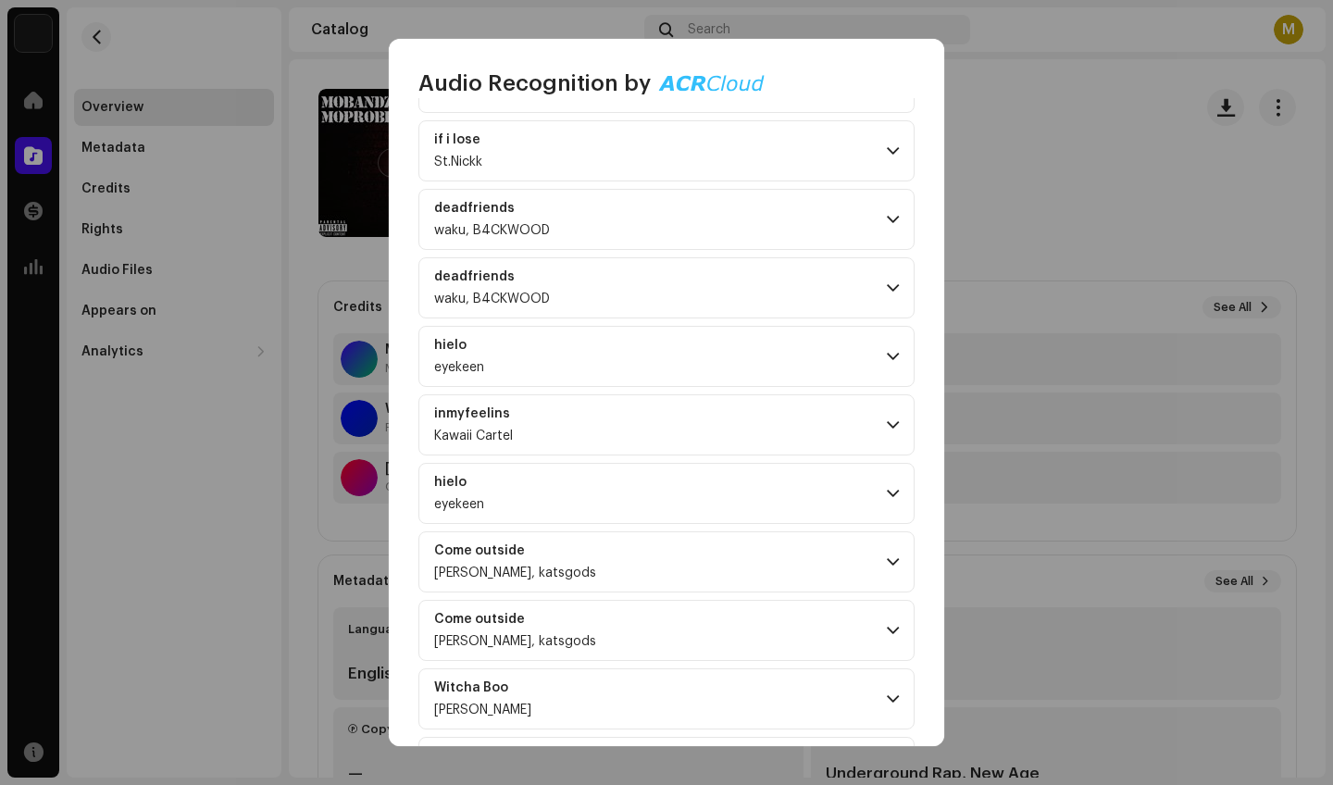
scroll to position [6287, 0]
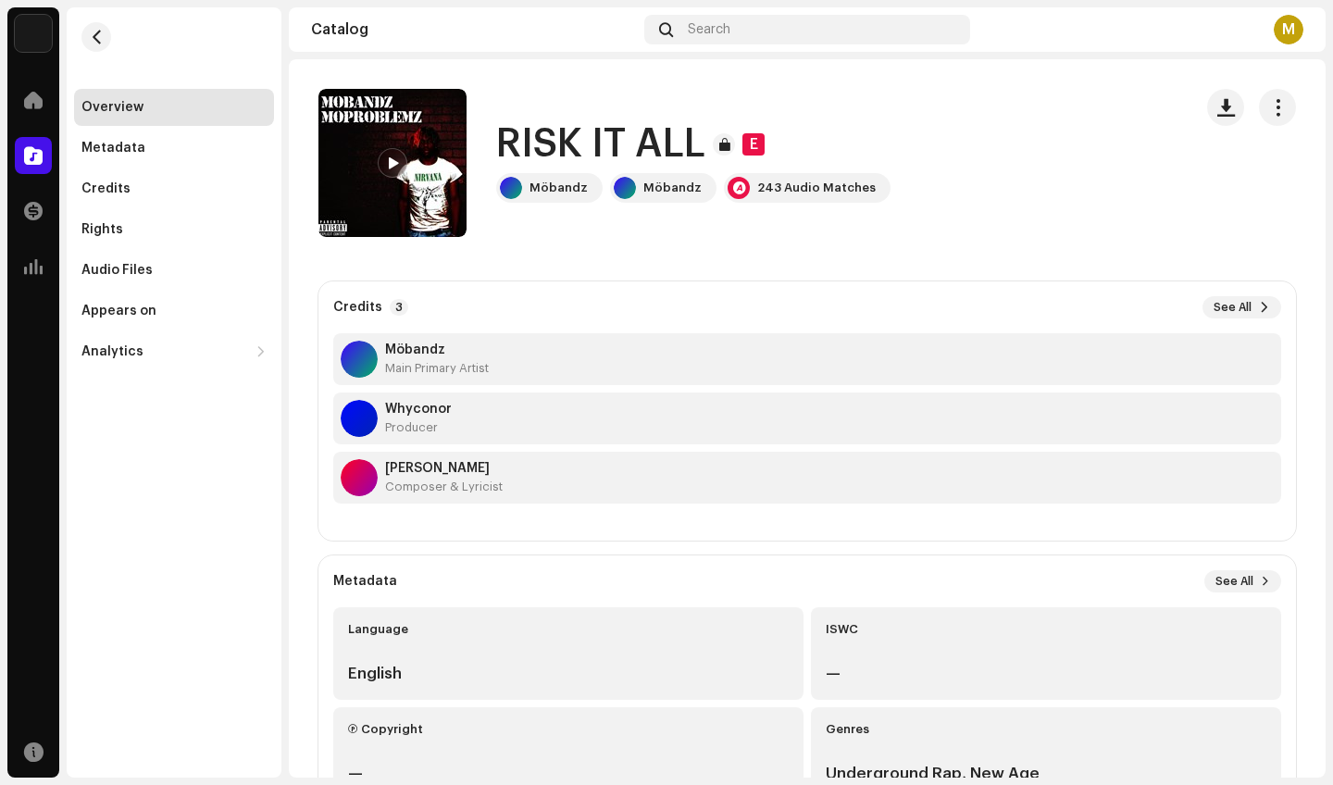
click at [257, 348] on div "Audio Recognition by Remix/Sample 241 Cover Song 2 All results require review/l…" at bounding box center [666, 392] width 1333 height 785
click at [89, 28] on button "button" at bounding box center [96, 37] width 30 height 30
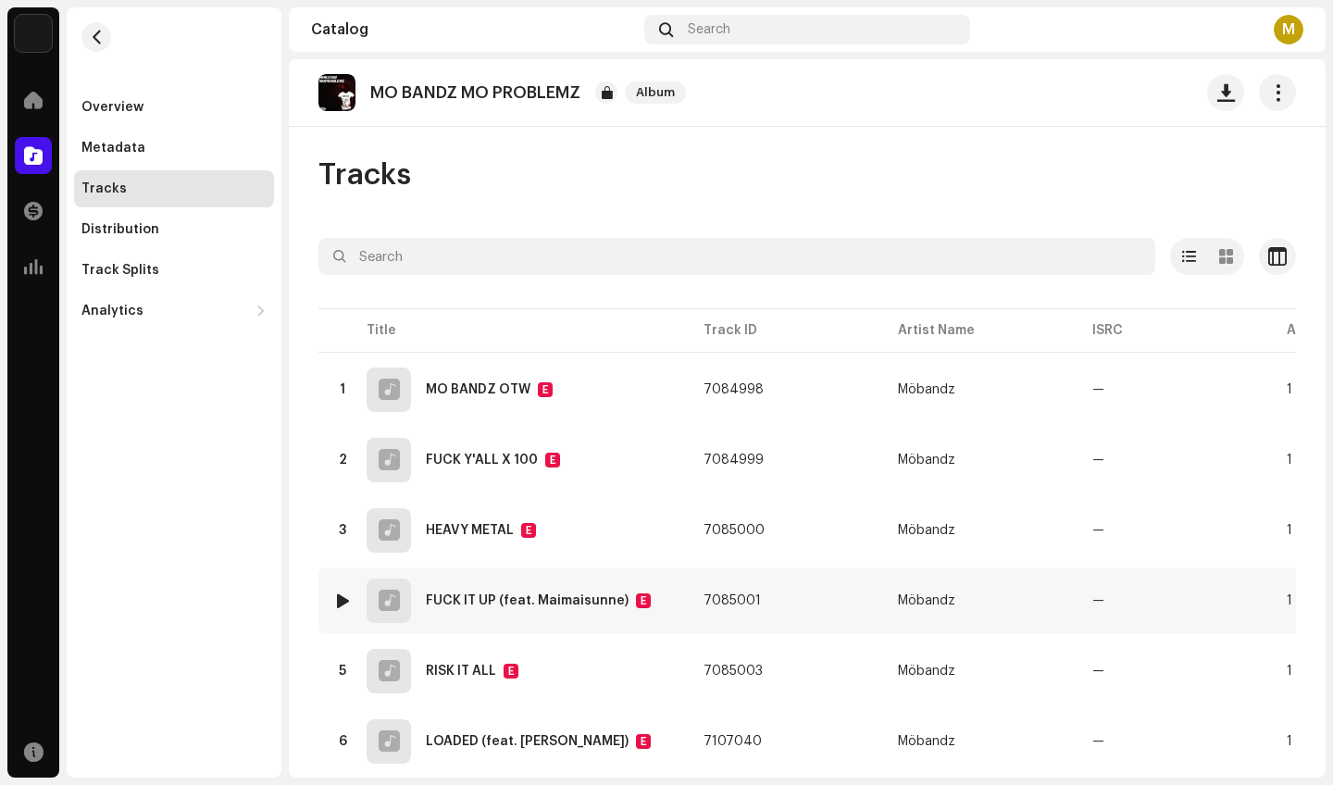
scroll to position [35, 0]
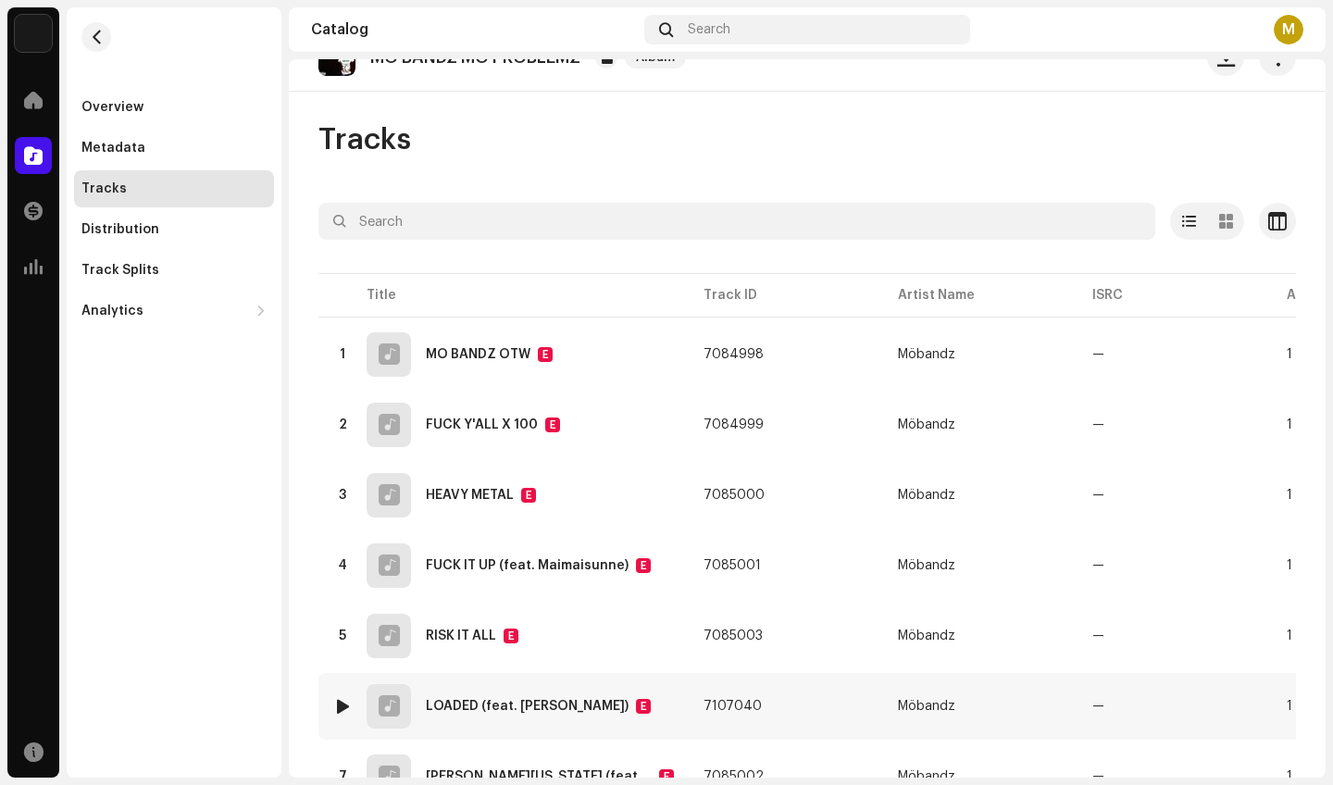
click at [496, 704] on div "LOADED (feat. [PERSON_NAME])" at bounding box center [527, 706] width 203 height 13
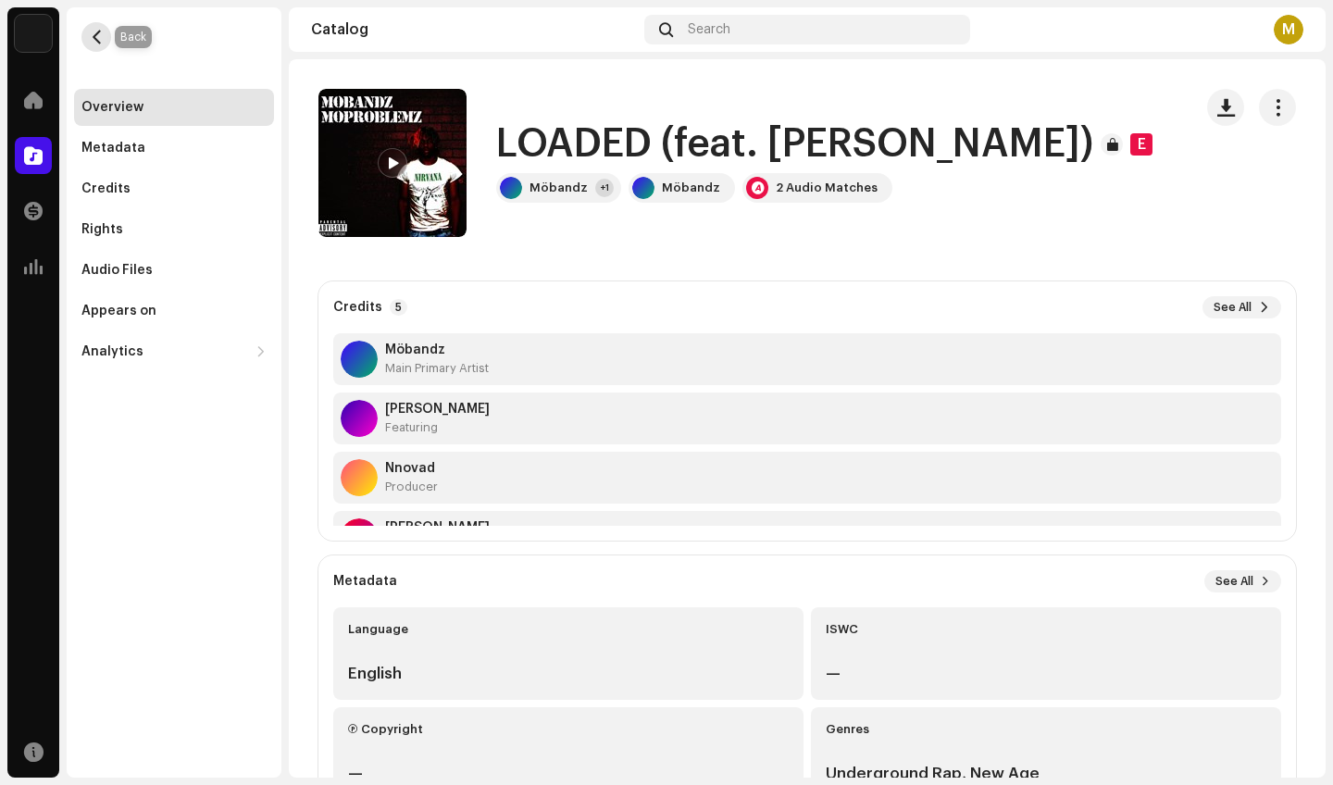
click at [106, 37] on button "button" at bounding box center [96, 37] width 30 height 30
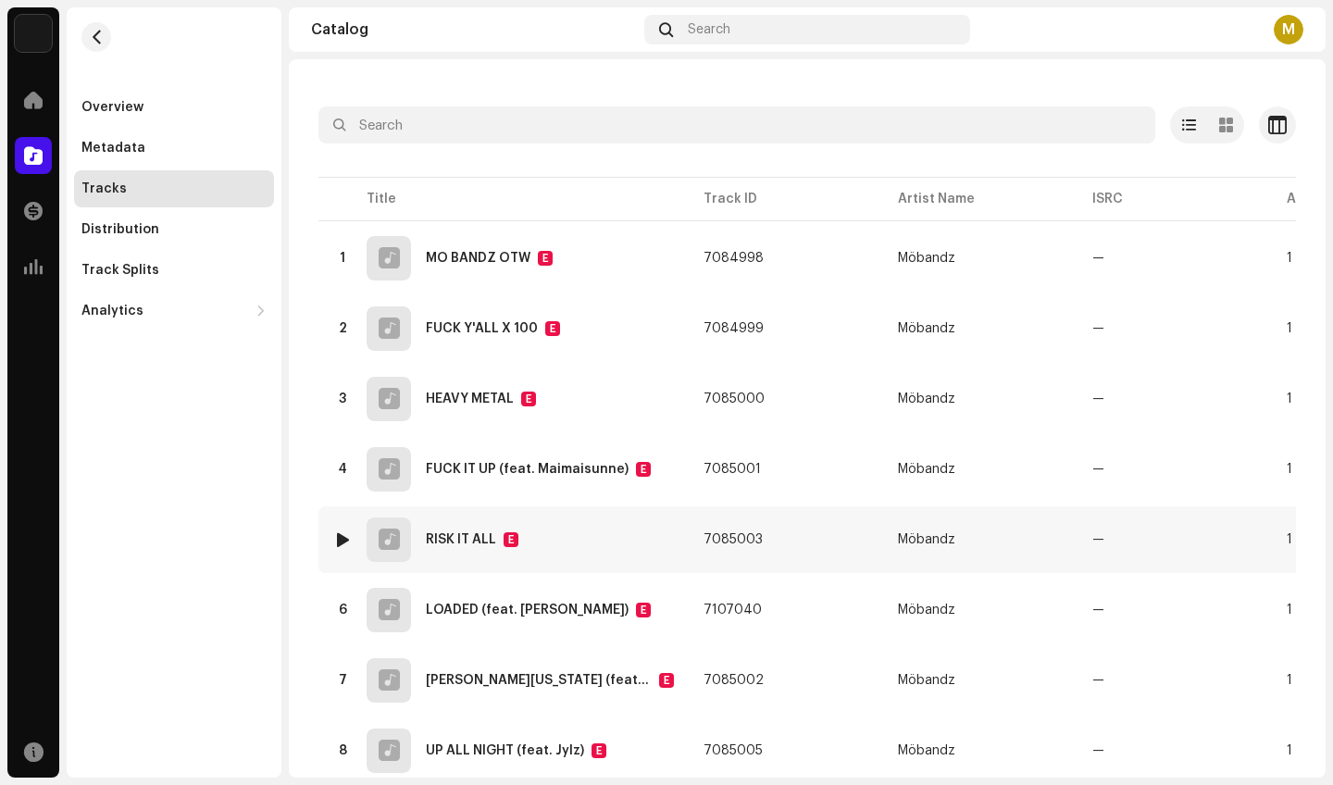
scroll to position [158, 0]
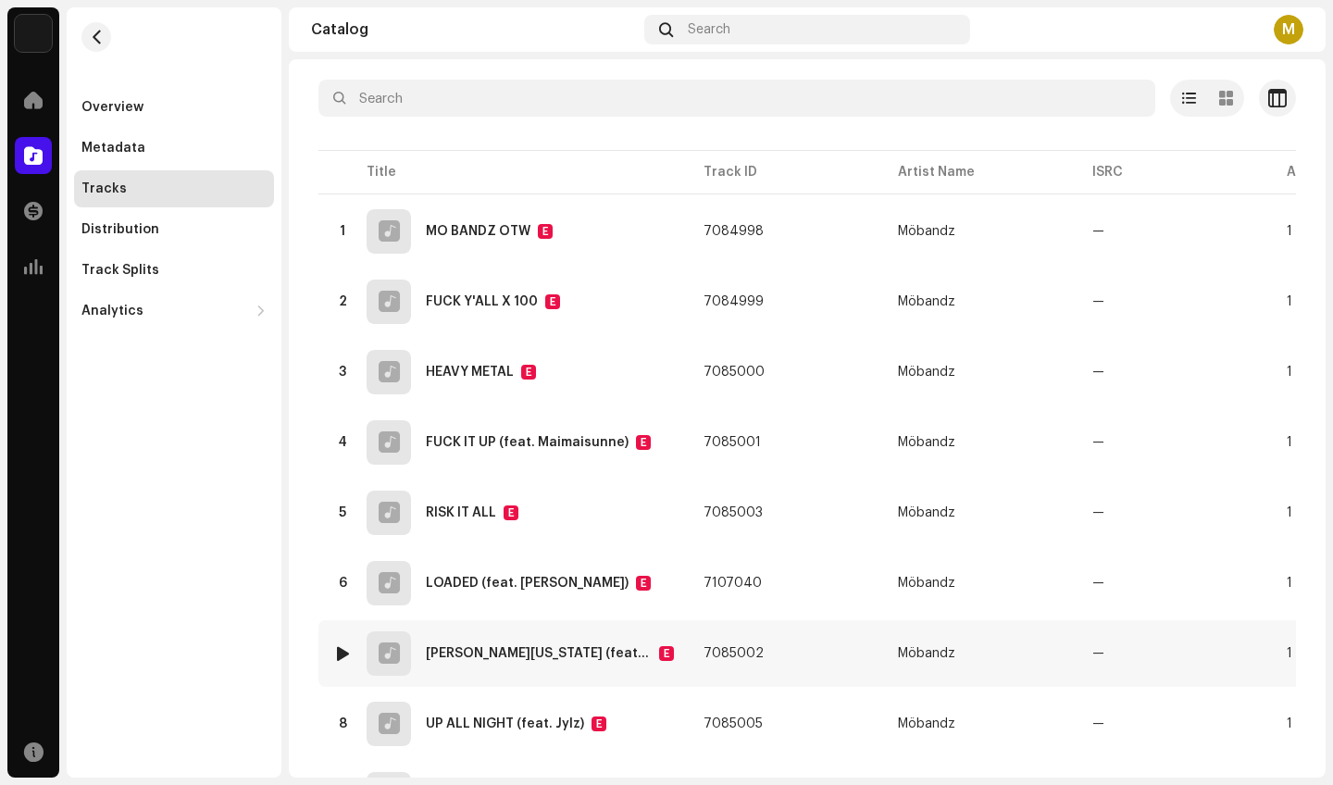
click at [404, 673] on div at bounding box center [389, 653] width 44 height 44
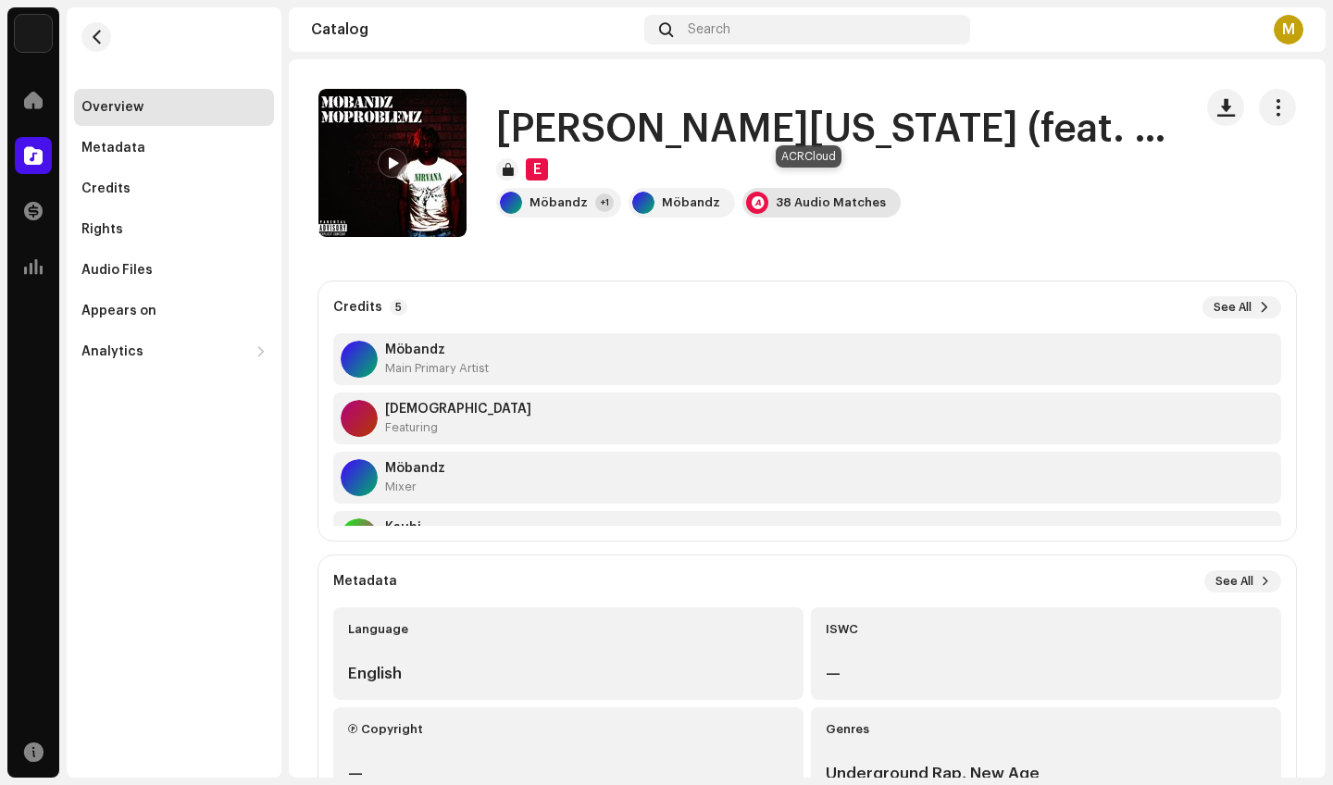
click at [776, 195] on div "38 Audio Matches" at bounding box center [831, 202] width 110 height 15
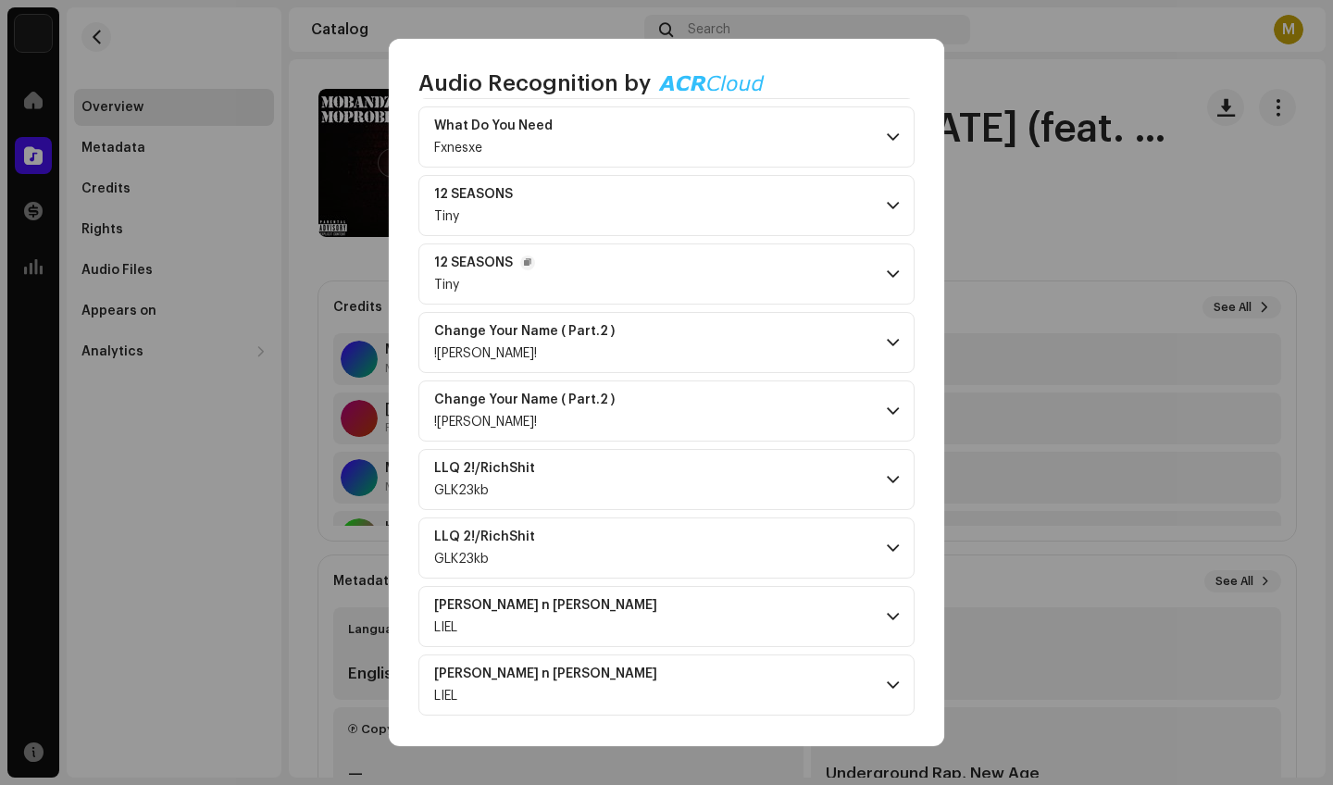
scroll to position [2171, 0]
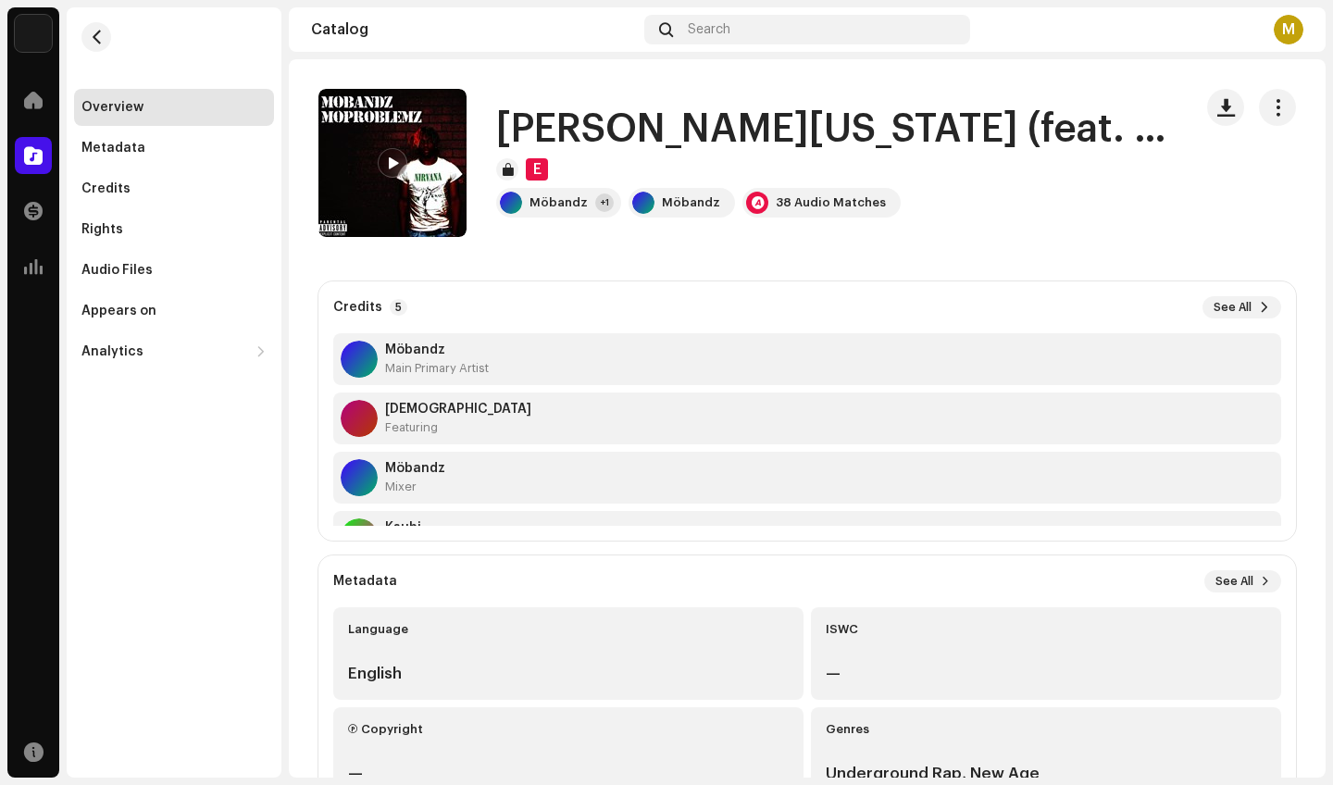
click at [331, 259] on div "Audio Recognition by Remix/Sample 38 All results require review/listening to av…" at bounding box center [666, 392] width 1333 height 785
click at [85, 38] on button "button" at bounding box center [96, 37] width 30 height 30
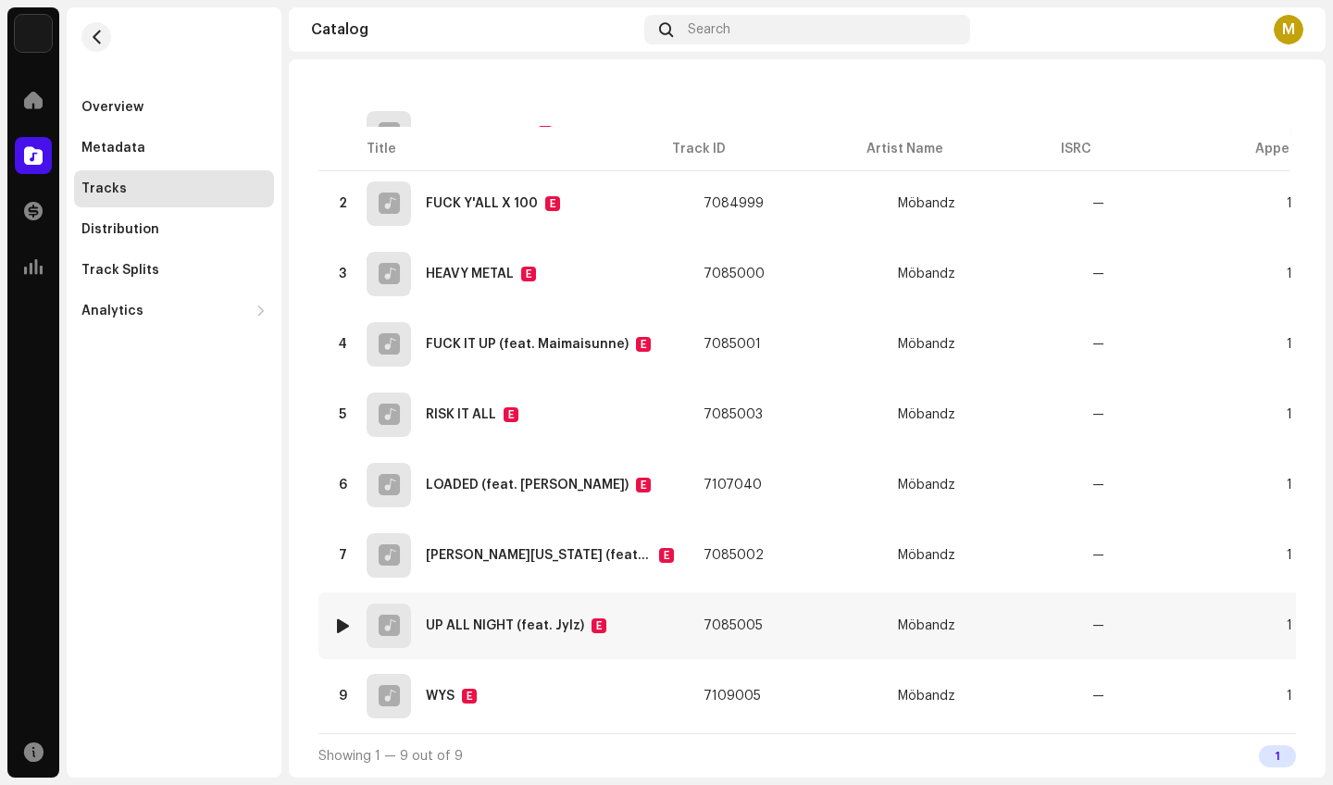
click at [455, 614] on div "8 UP ALL NIGHT (feat. Jylz) E" at bounding box center [503, 626] width 341 height 44
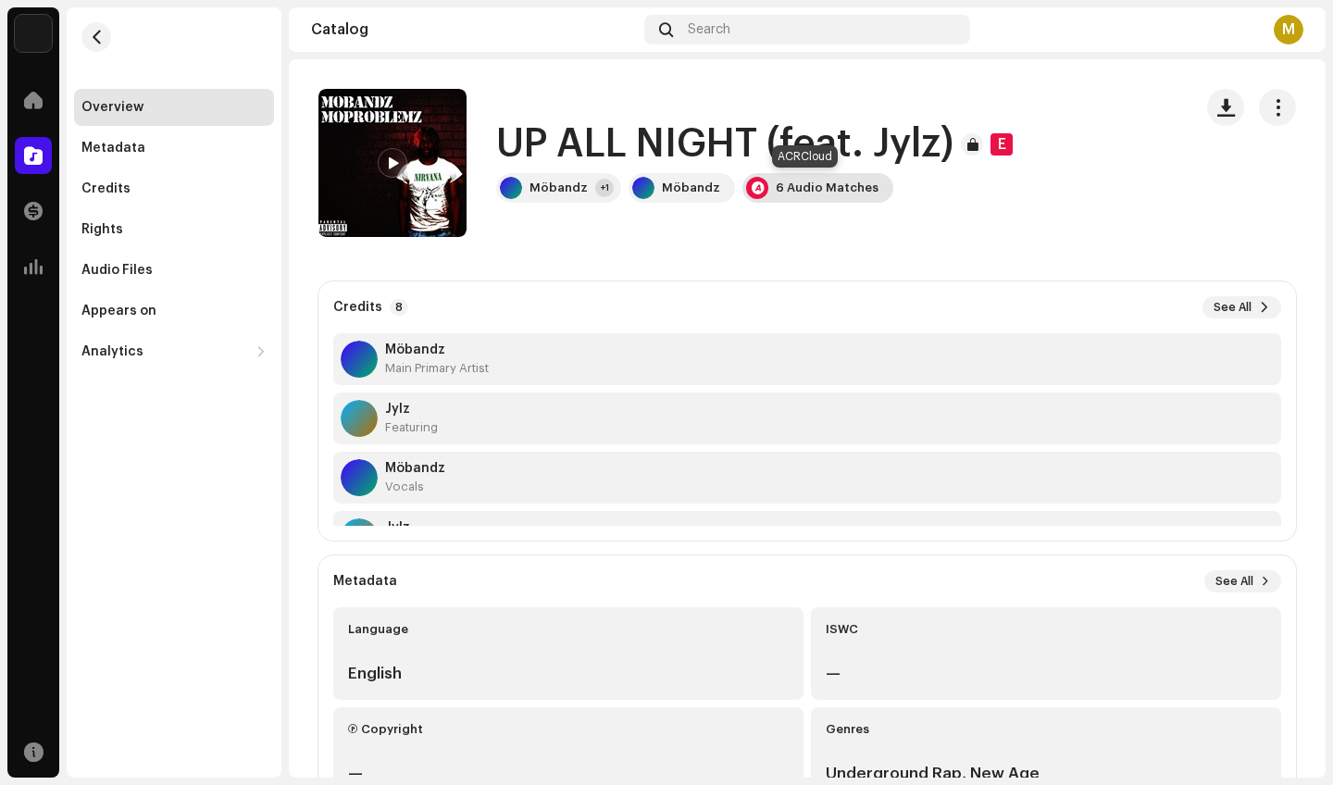
click at [804, 186] on div "6 Audio Matches" at bounding box center [827, 188] width 103 height 15
click at [1028, 185] on div "Audio Recognition by Remix/Sample 6 All results require review/listening to avo…" at bounding box center [666, 392] width 1333 height 785
click at [102, 33] on span "button" at bounding box center [97, 37] width 14 height 15
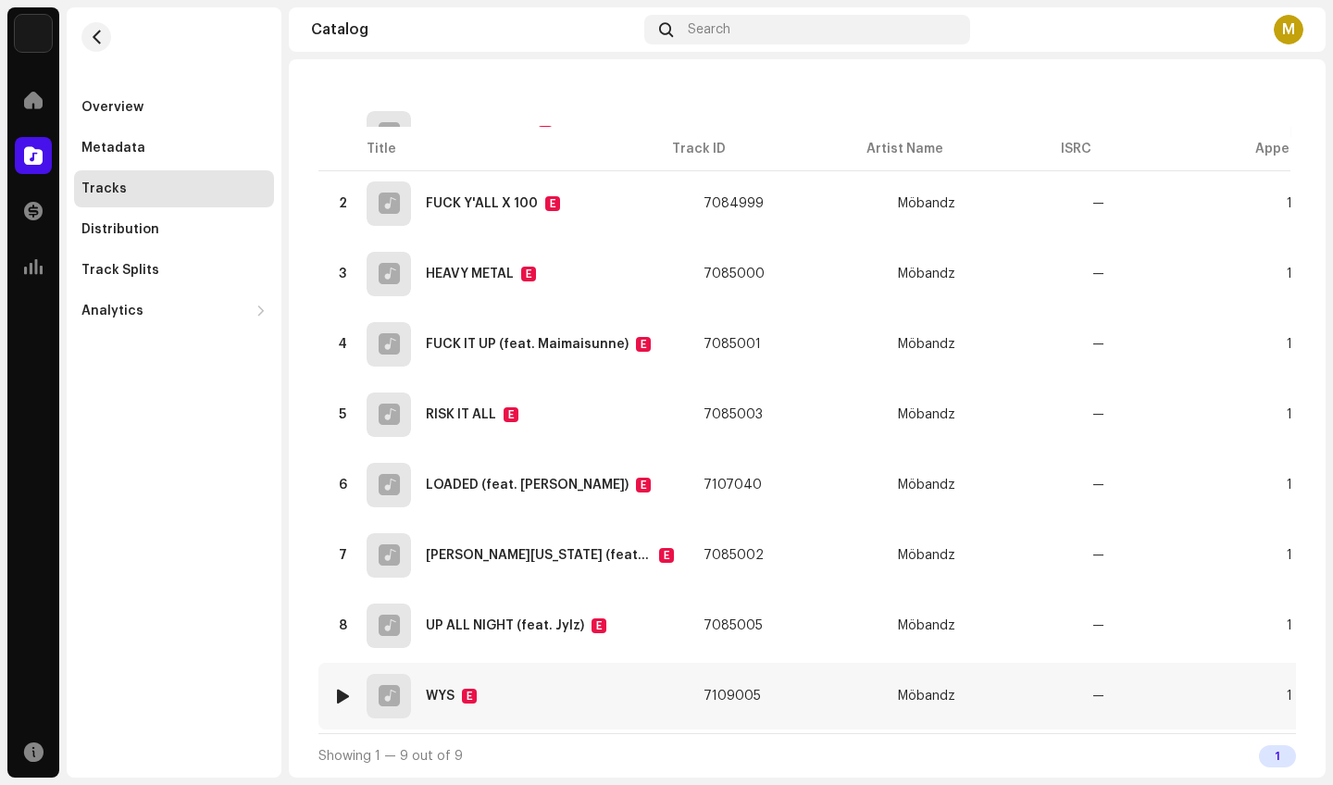
click at [479, 689] on div "9 WYS E" at bounding box center [503, 696] width 341 height 44
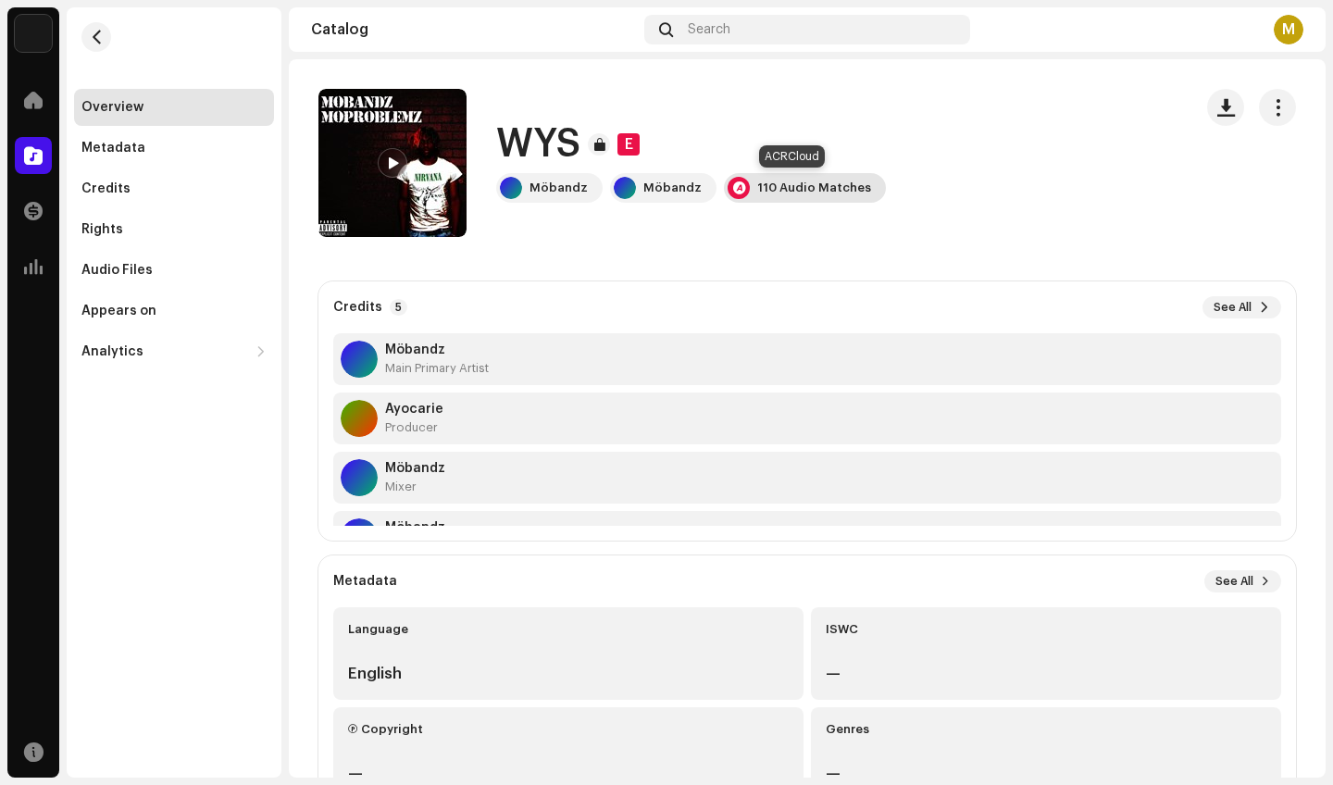
click at [772, 196] on div "110 Audio Matches" at bounding box center [805, 188] width 162 height 30
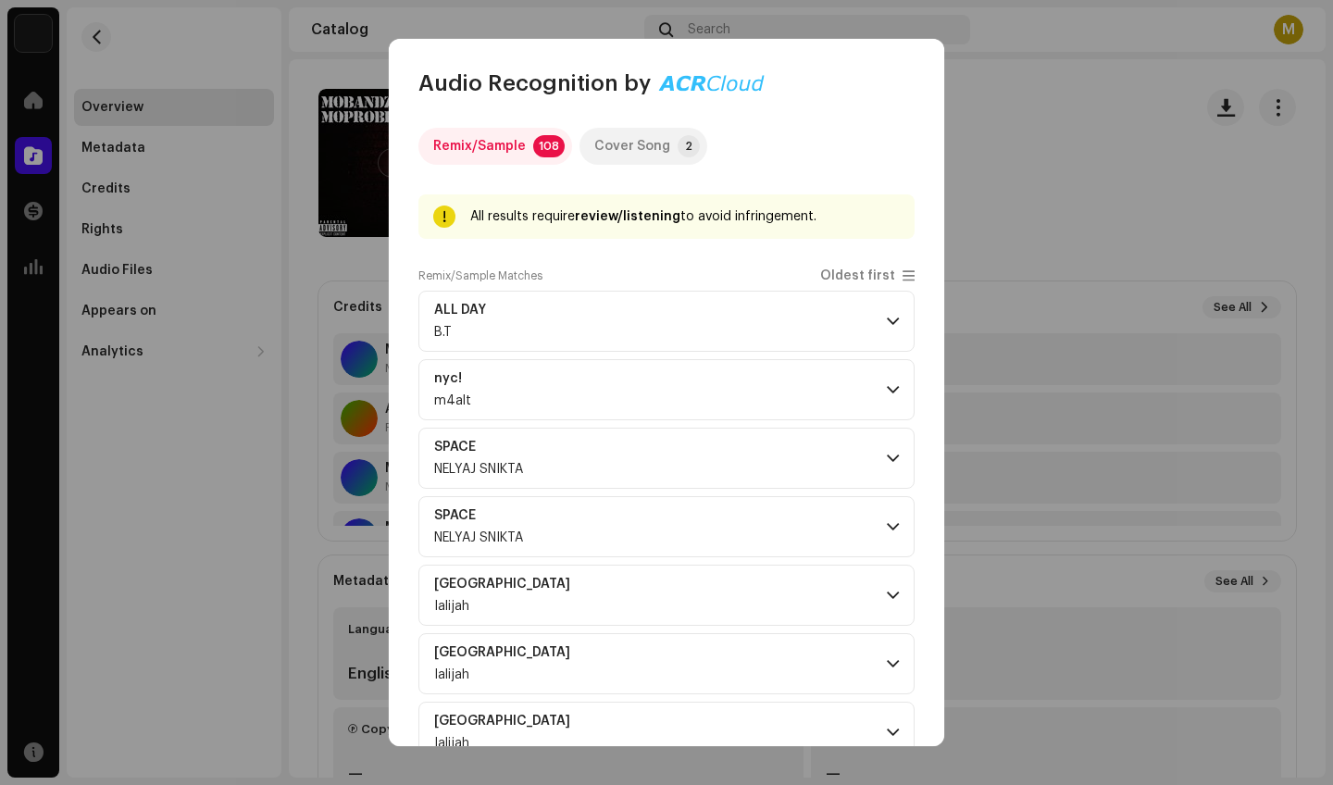
click at [644, 148] on div "Cover Song" at bounding box center [632, 146] width 76 height 37
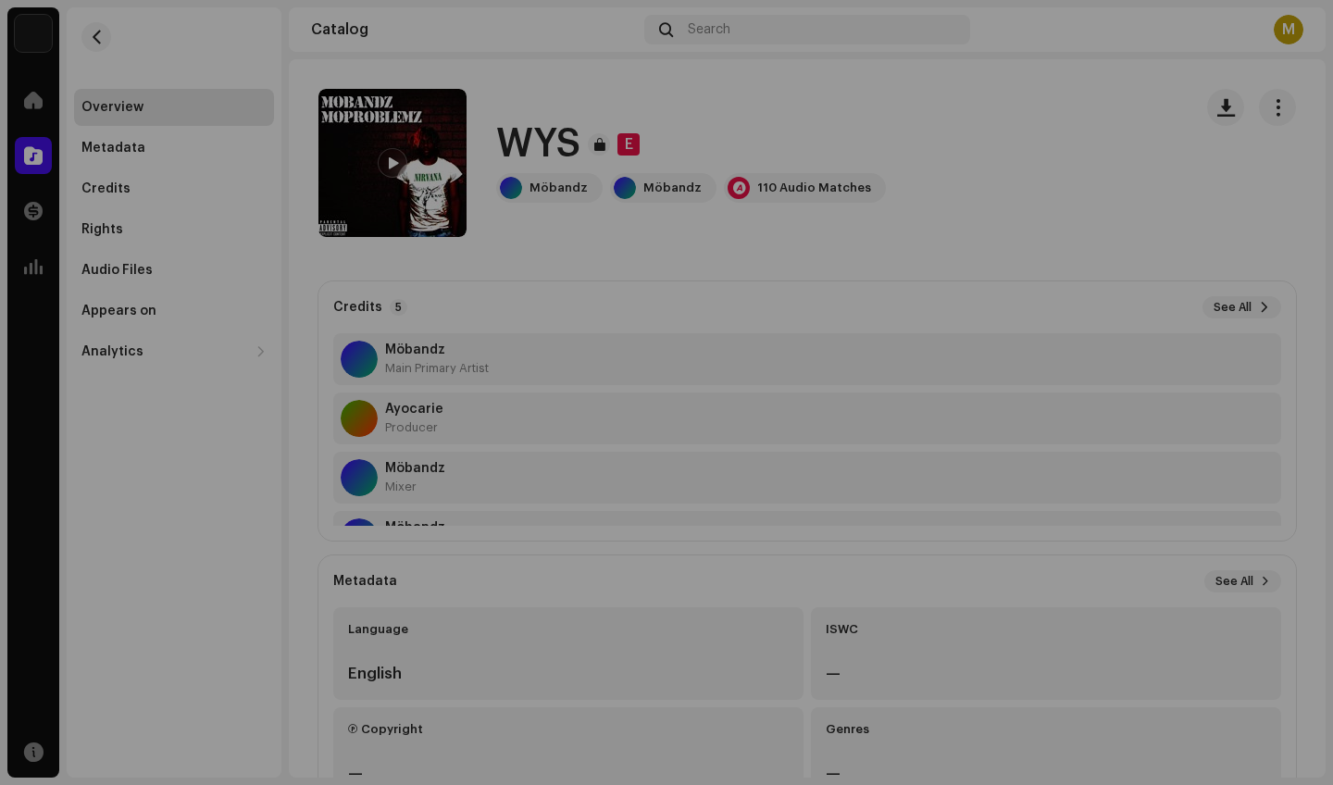
click at [1093, 284] on div "Audio Recognition by Remix/Sample 108 Cover Song 2 All results require review/l…" at bounding box center [666, 392] width 1333 height 785
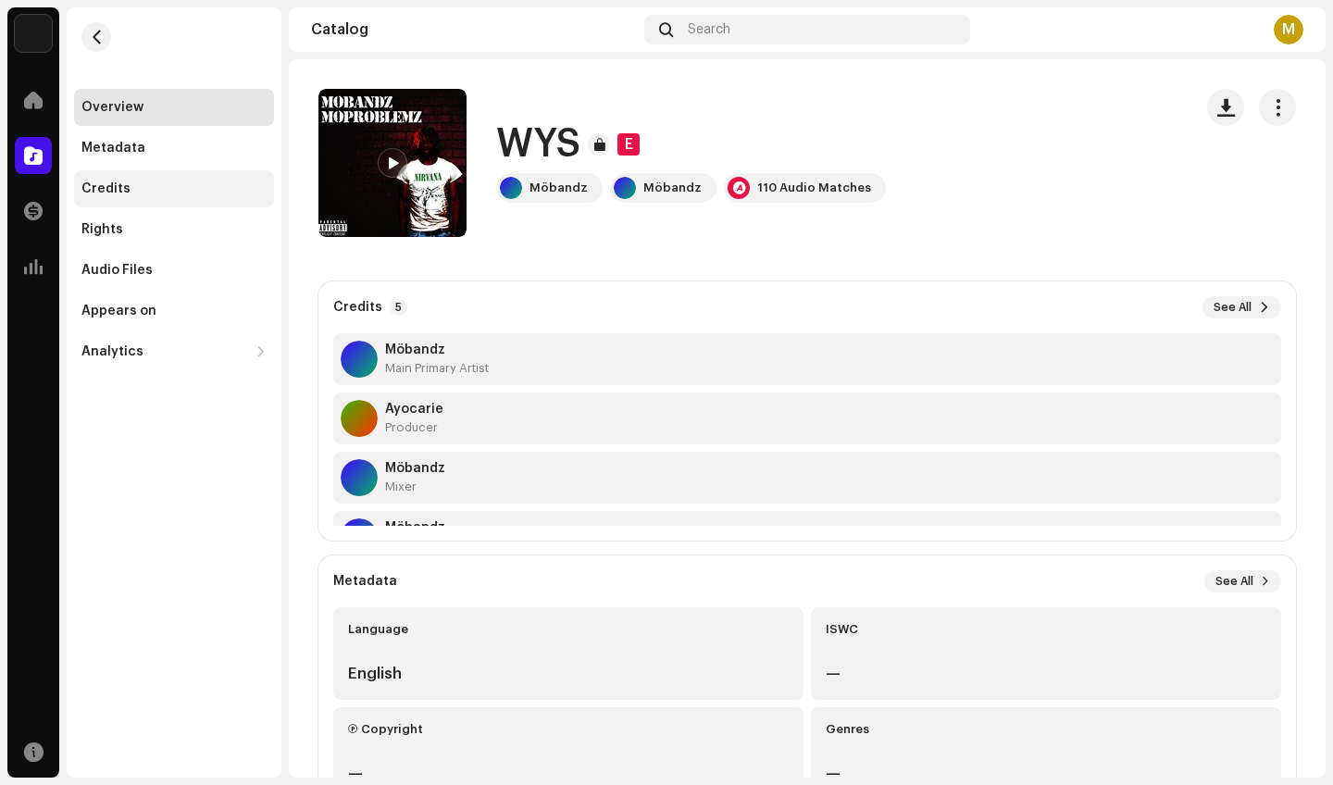
click at [132, 184] on div "Credits" at bounding box center [173, 188] width 185 height 15
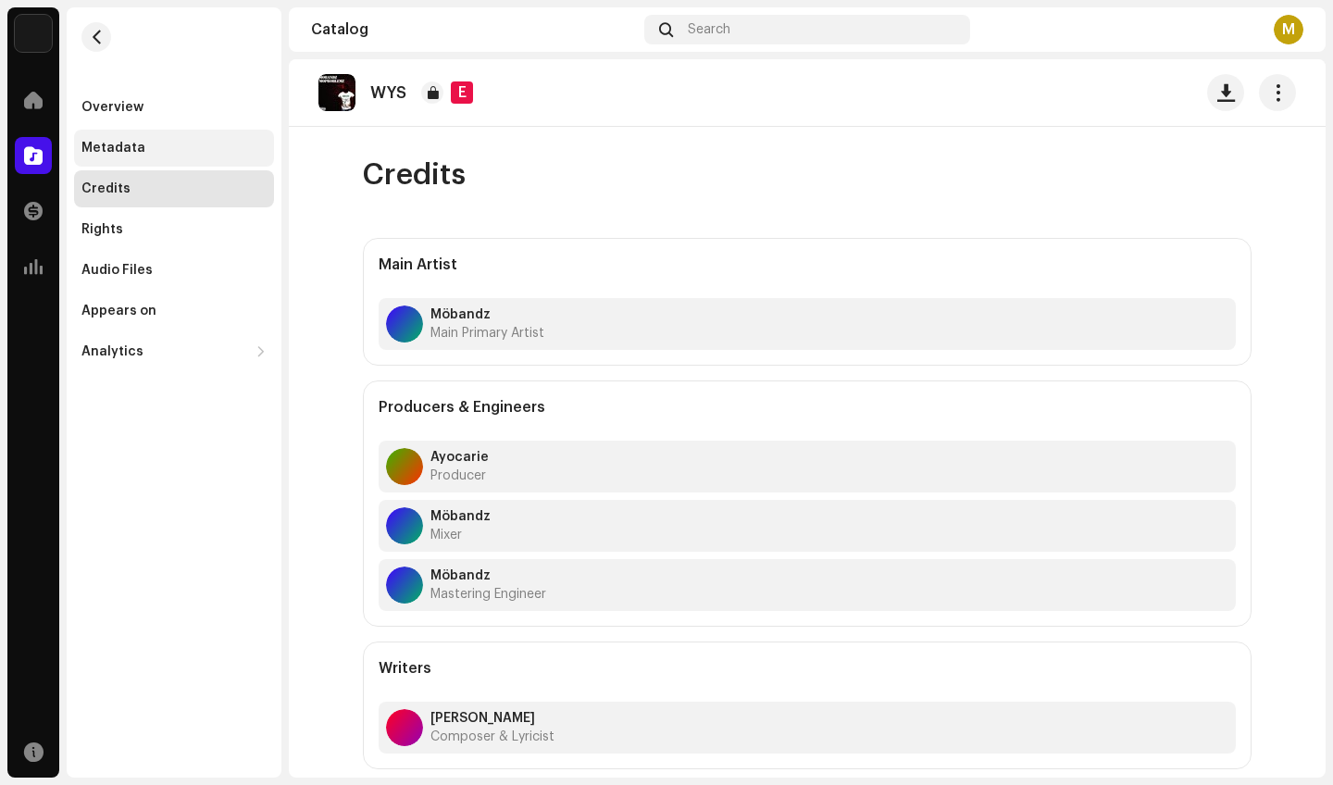
click at [130, 152] on div "Metadata" at bounding box center [113, 148] width 64 height 15
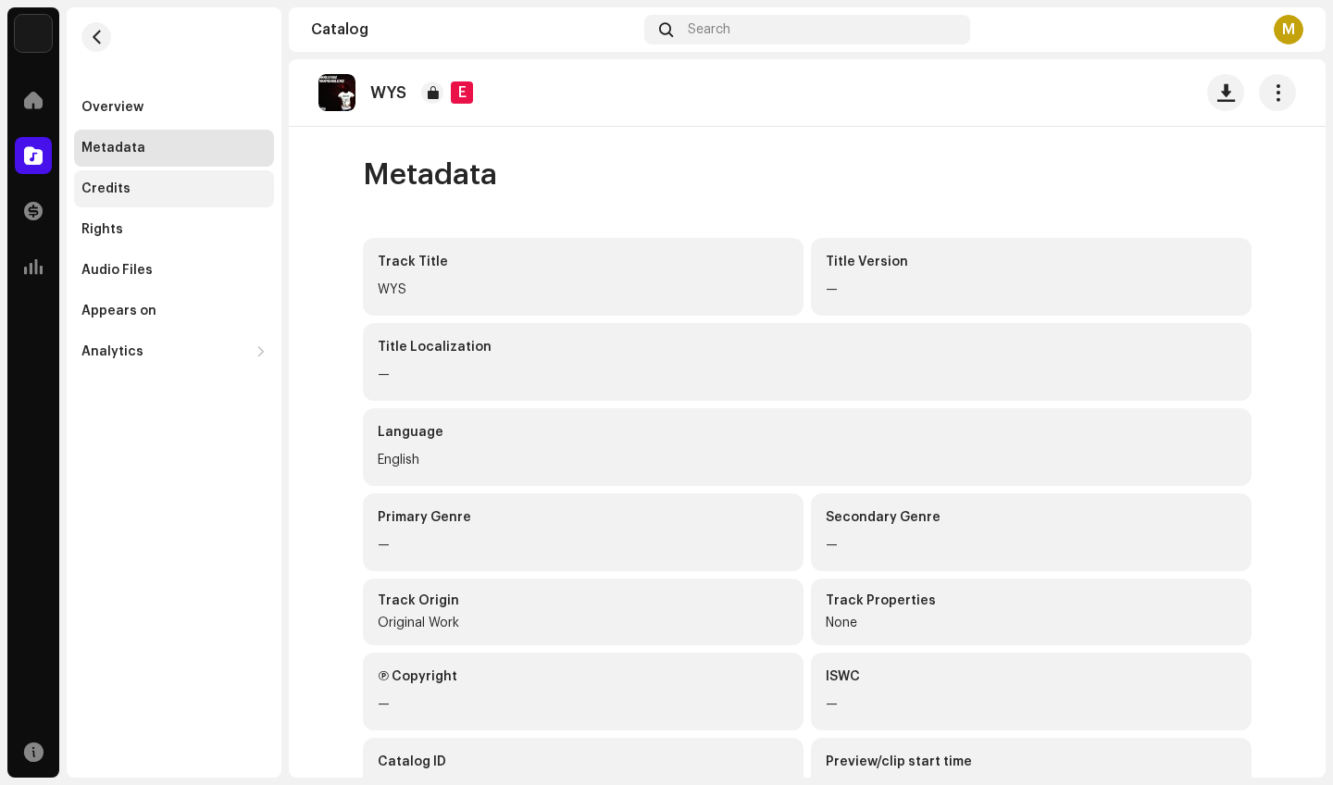
click at [131, 189] on div "Credits" at bounding box center [173, 188] width 185 height 15
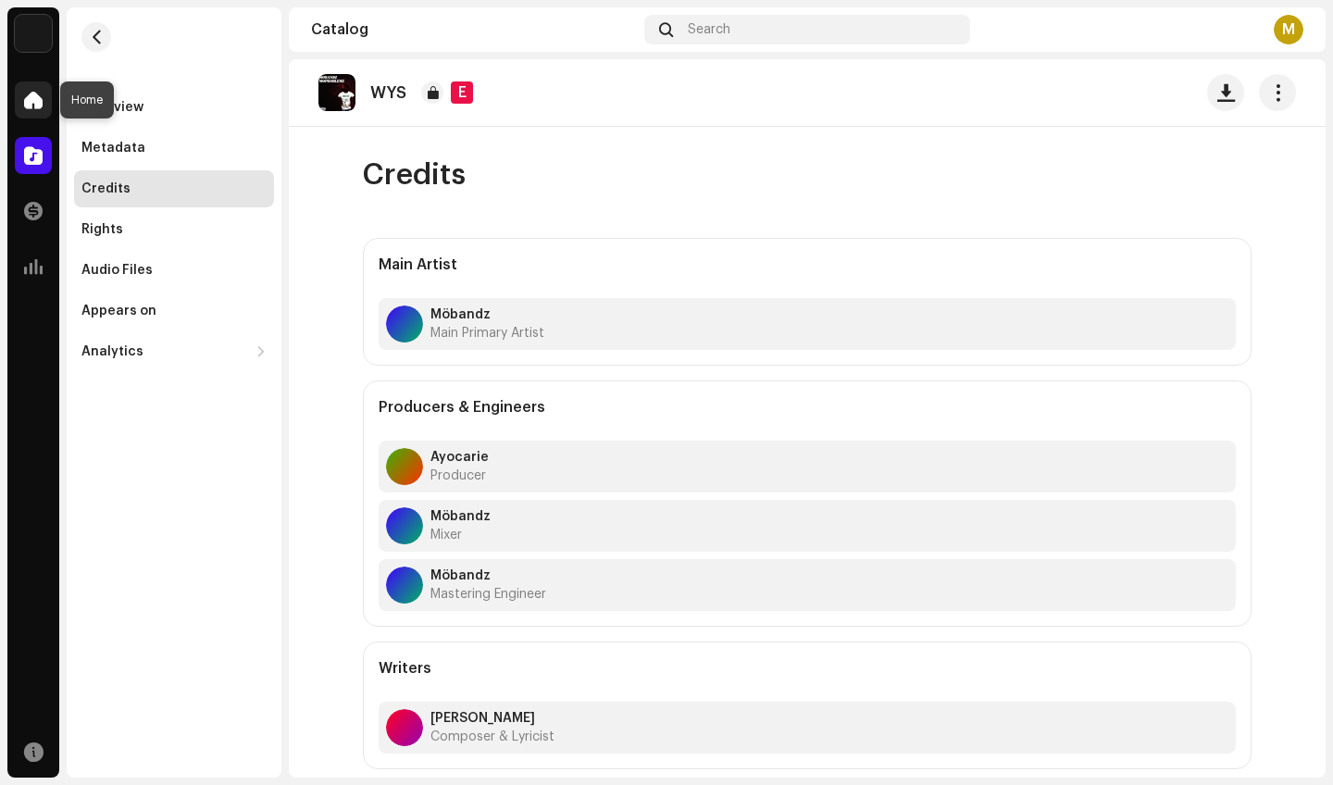
click at [15, 93] on div at bounding box center [33, 99] width 37 height 37
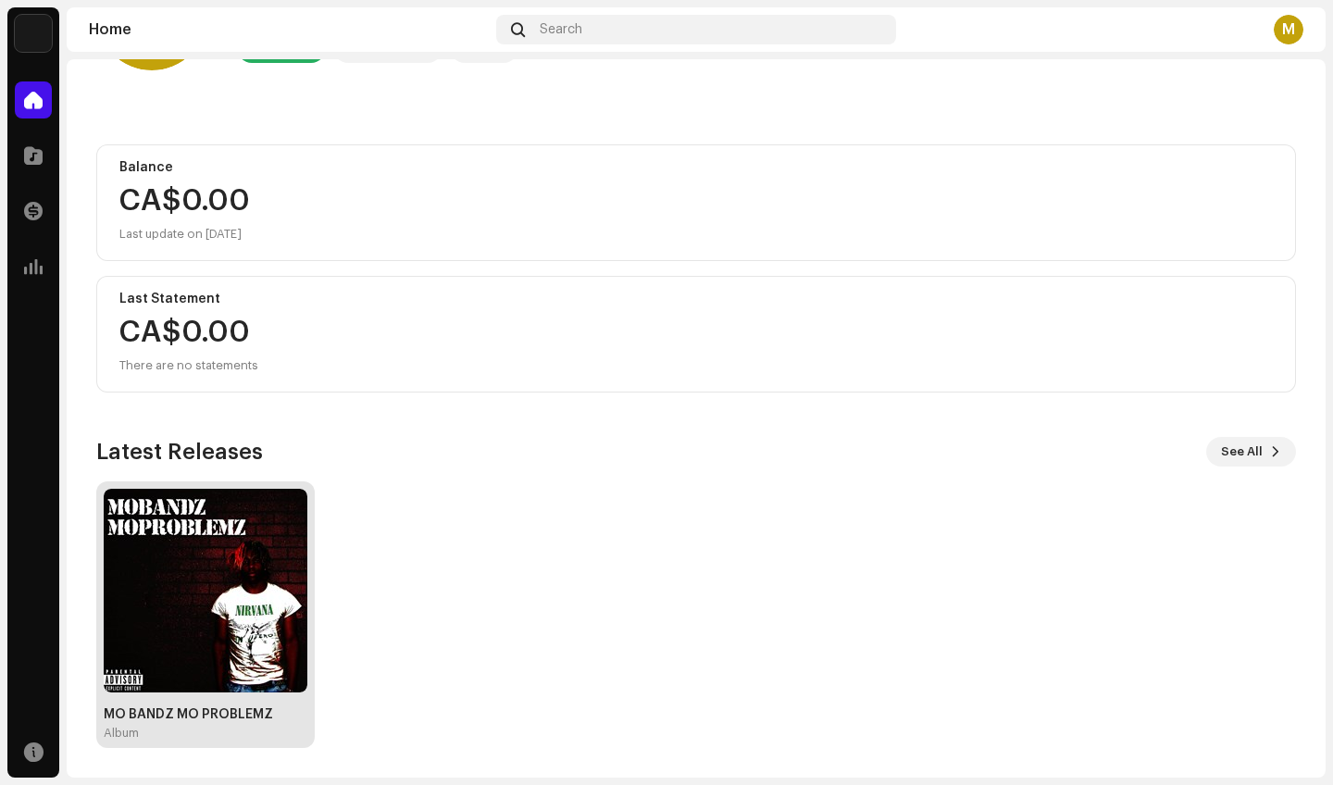
scroll to position [130, 0]
click at [133, 555] on img at bounding box center [206, 591] width 204 height 204
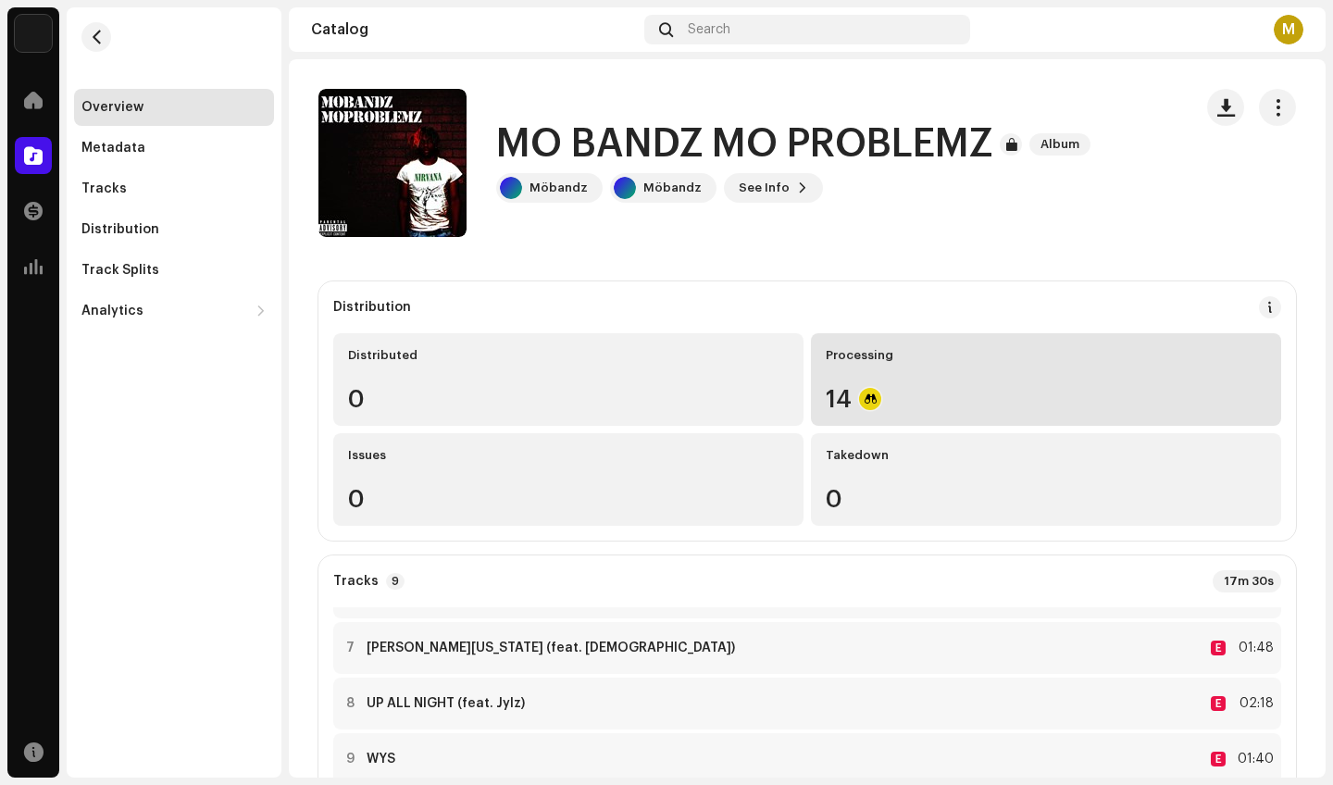
scroll to position [318, 0]
click at [877, 392] on div "14" at bounding box center [1046, 399] width 441 height 24
